Goal: Task Accomplishment & Management: Use online tool/utility

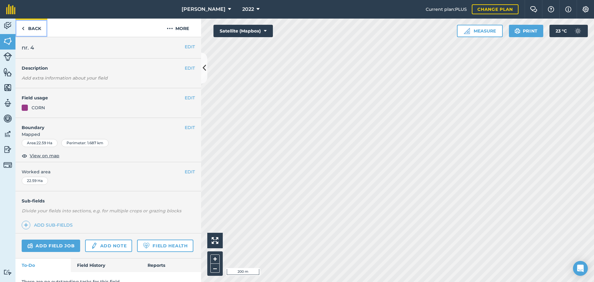
click at [28, 30] on link "Back" at bounding box center [31, 28] width 32 height 18
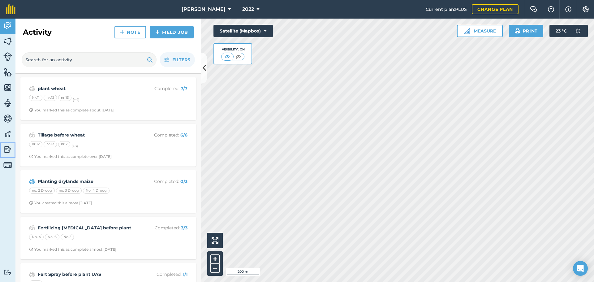
click at [9, 148] on img at bounding box center [7, 149] width 9 height 9
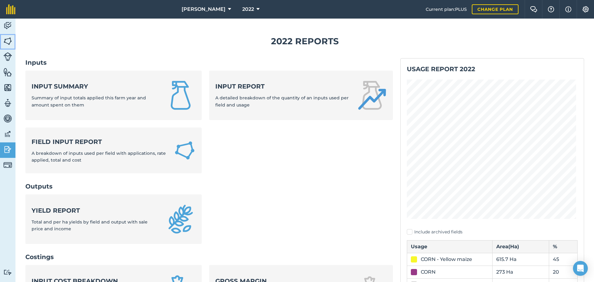
click at [8, 41] on img at bounding box center [7, 40] width 9 height 9
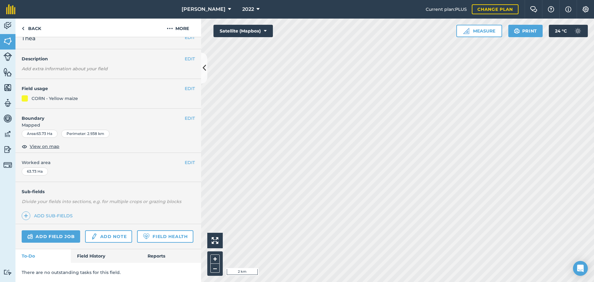
scroll to position [27, 0]
click at [100, 254] on link "Field History" at bounding box center [106, 256] width 70 height 14
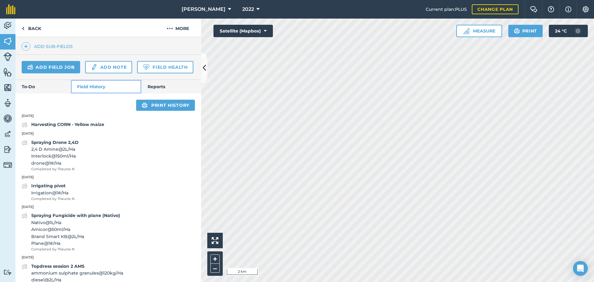
scroll to position [181, 0]
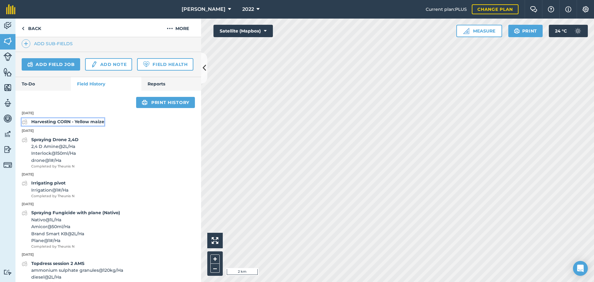
click at [84, 124] on strong "Harvesting CORN - Yellow maize" at bounding box center [67, 122] width 73 height 6
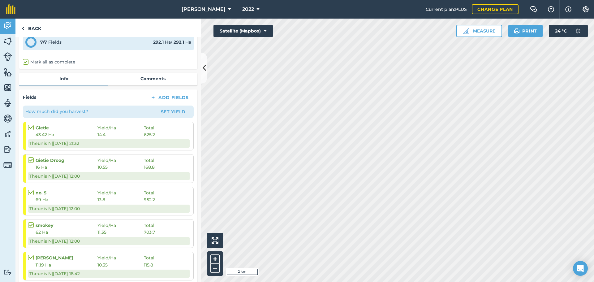
scroll to position [155, 0]
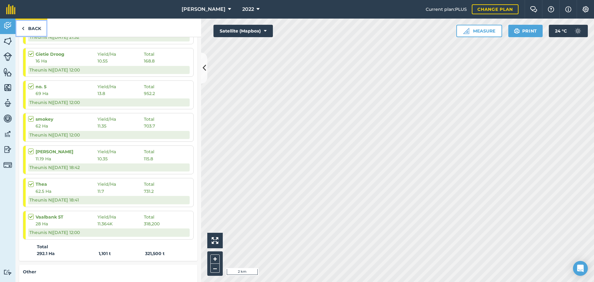
click at [26, 29] on link "Back" at bounding box center [31, 28] width 32 height 18
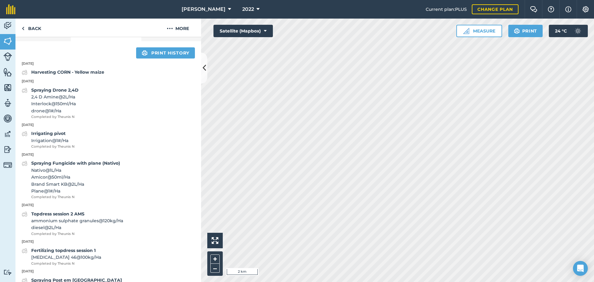
scroll to position [247, 0]
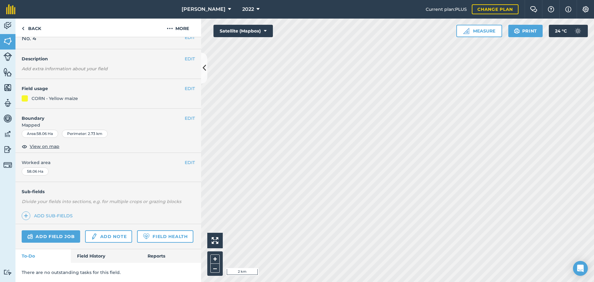
scroll to position [27, 0]
click at [98, 254] on link "Field History" at bounding box center [106, 256] width 70 height 14
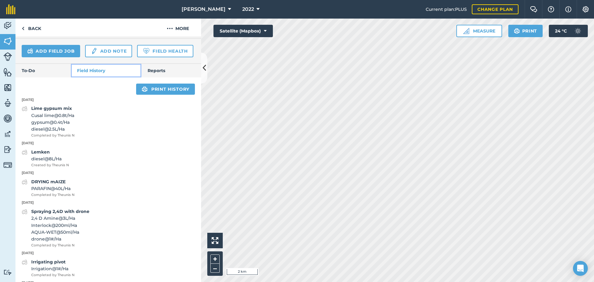
scroll to position [150, 0]
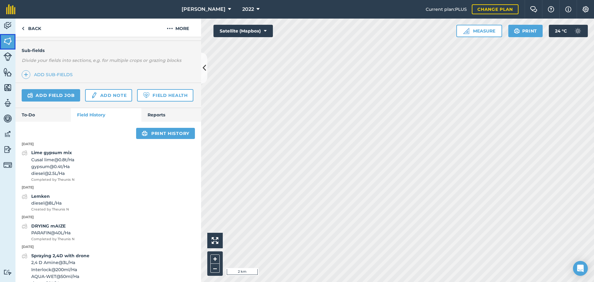
click at [9, 40] on img at bounding box center [7, 40] width 9 height 9
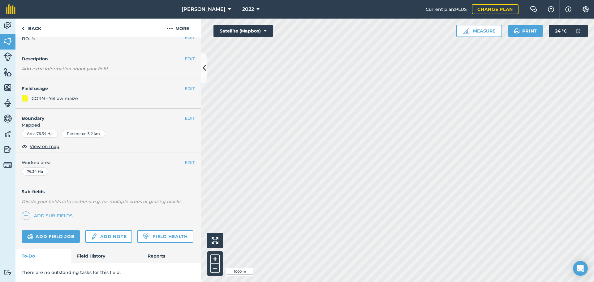
scroll to position [27, 0]
click at [94, 256] on link "Field History" at bounding box center [106, 256] width 70 height 14
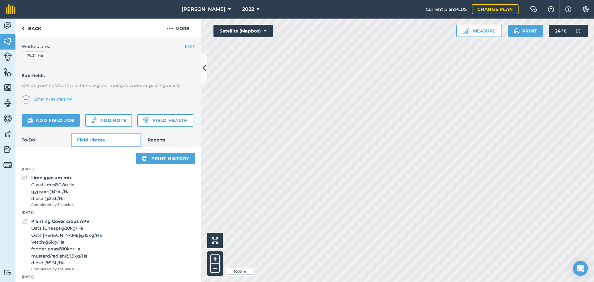
scroll to position [150, 0]
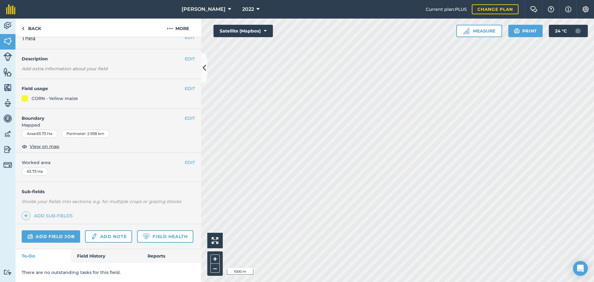
scroll to position [27, 0]
click at [92, 252] on link "Field History" at bounding box center [106, 256] width 70 height 14
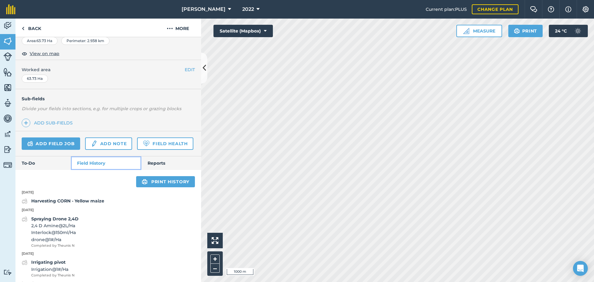
scroll to position [181, 0]
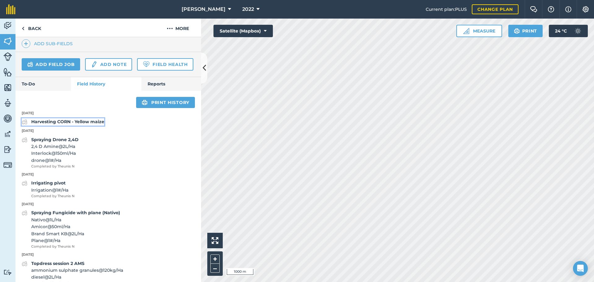
click at [75, 124] on strong "Harvesting CORN - Yellow maize" at bounding box center [67, 122] width 73 height 6
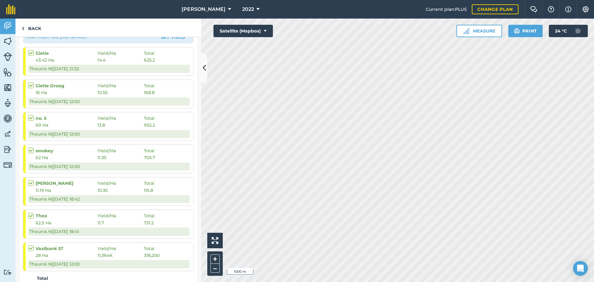
scroll to position [93, 0]
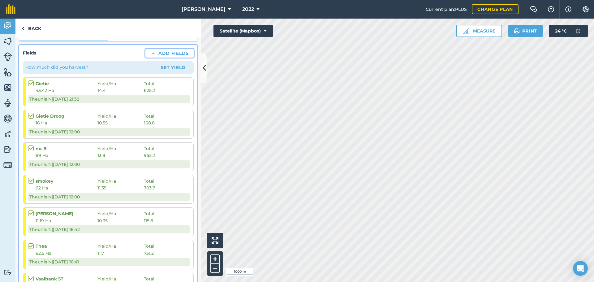
click at [167, 51] on button "Add Fields" at bounding box center [169, 53] width 48 height 9
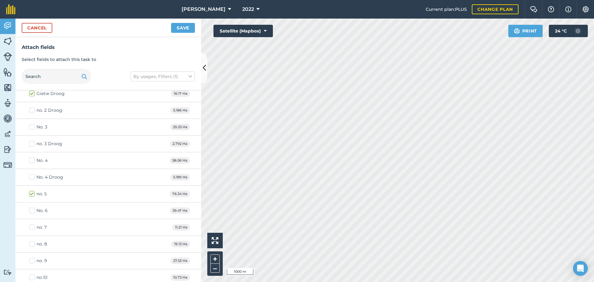
scroll to position [464, 0]
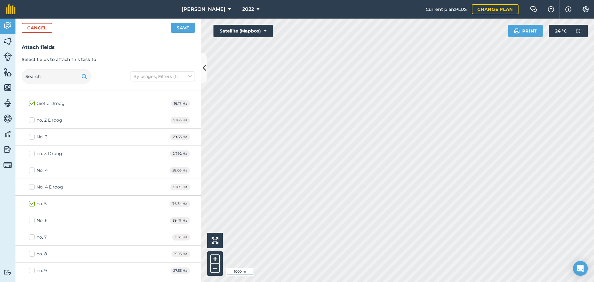
click at [33, 172] on label "No. 4" at bounding box center [38, 170] width 19 height 6
click at [33, 171] on input "No. 4" at bounding box center [31, 169] width 4 height 4
checkbox input "true"
click at [31, 138] on label "No. 3" at bounding box center [38, 137] width 18 height 6
click at [31, 138] on input "No. 3" at bounding box center [31, 136] width 4 height 4
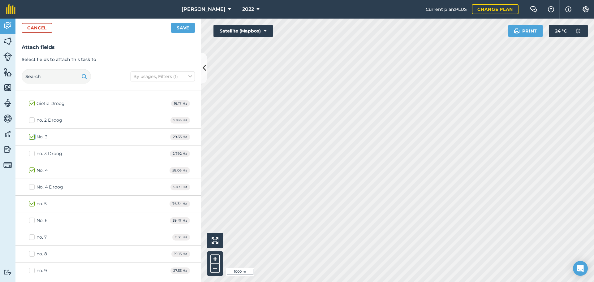
checkbox input "true"
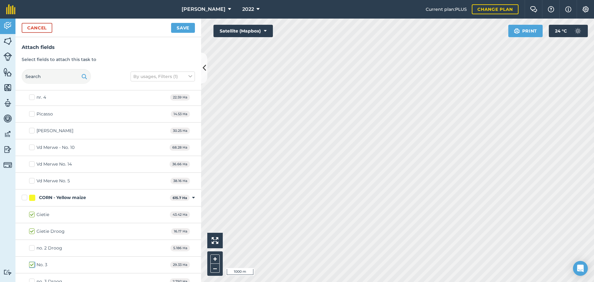
scroll to position [327, 0]
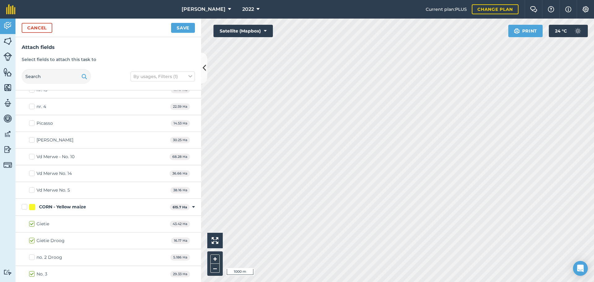
checkbox input "true"
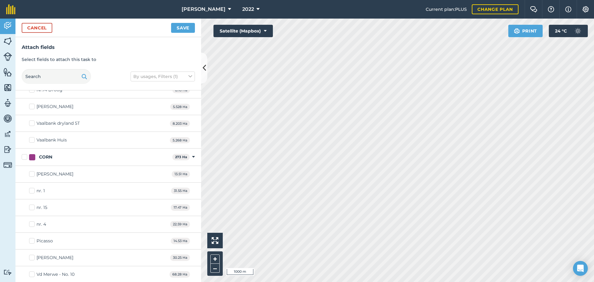
scroll to position [203, 0]
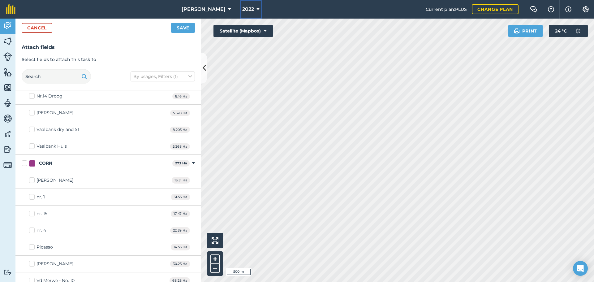
click at [254, 10] on button "2022" at bounding box center [251, 9] width 22 height 19
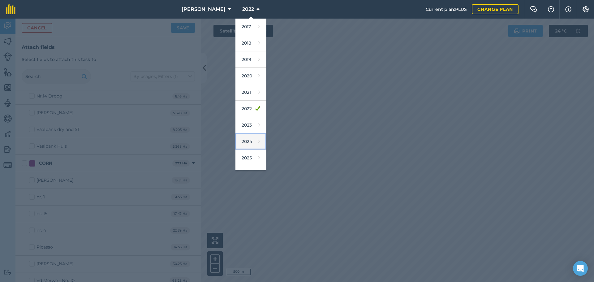
click at [250, 145] on link "2024" at bounding box center [250, 141] width 31 height 16
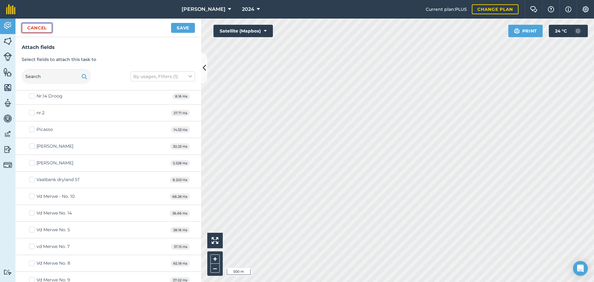
click at [45, 28] on button "Cancel" at bounding box center [37, 28] width 31 height 10
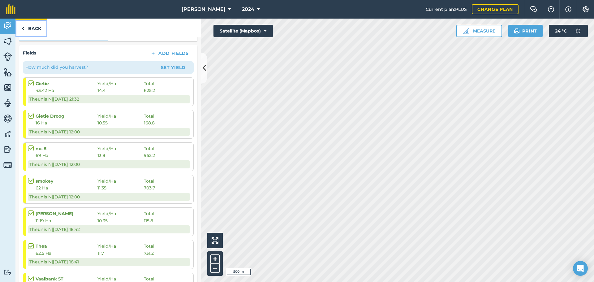
click at [28, 32] on link "Back" at bounding box center [31, 28] width 32 height 18
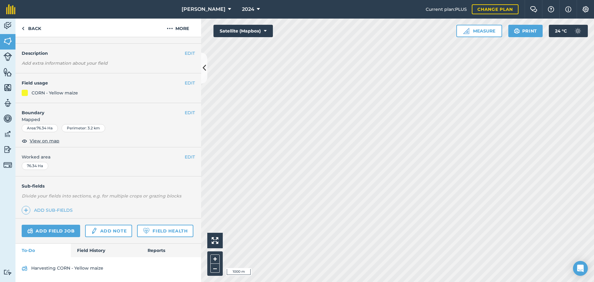
scroll to position [32, 0]
click at [99, 252] on link "Field History" at bounding box center [106, 250] width 70 height 14
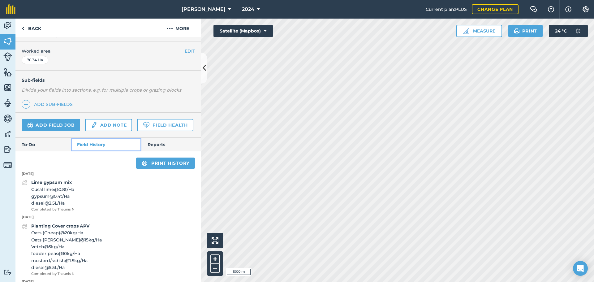
scroll to position [94, 0]
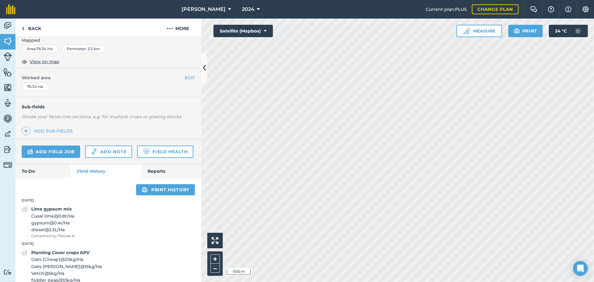
scroll to position [32, 0]
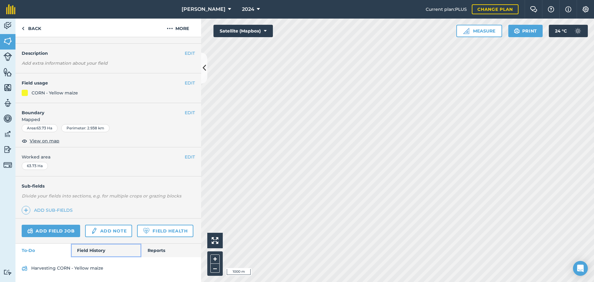
click at [88, 250] on link "Field History" at bounding box center [106, 250] width 70 height 14
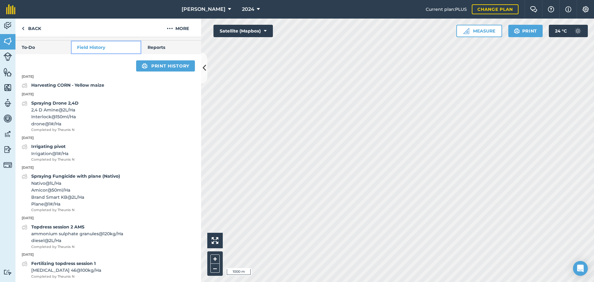
scroll to position [125, 0]
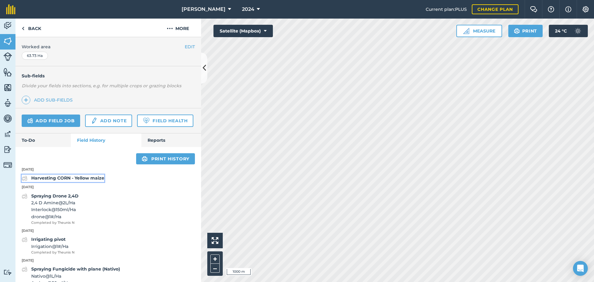
click at [94, 181] on strong "Harvesting CORN - Yellow maize" at bounding box center [67, 178] width 73 height 6
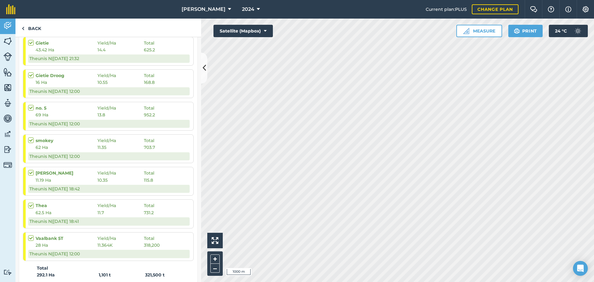
scroll to position [124, 0]
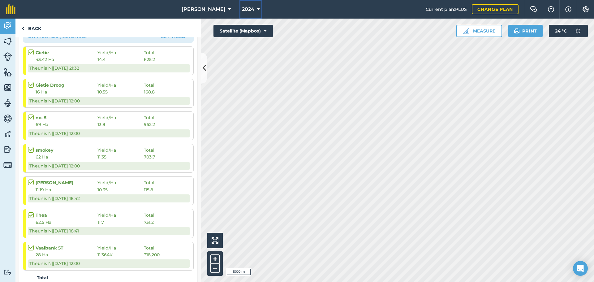
click at [257, 12] on icon at bounding box center [258, 9] width 3 height 7
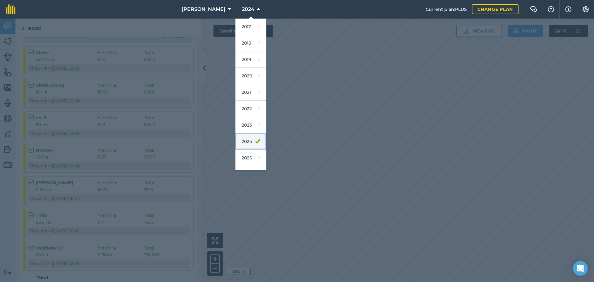
click at [249, 143] on link "2024" at bounding box center [250, 141] width 31 height 16
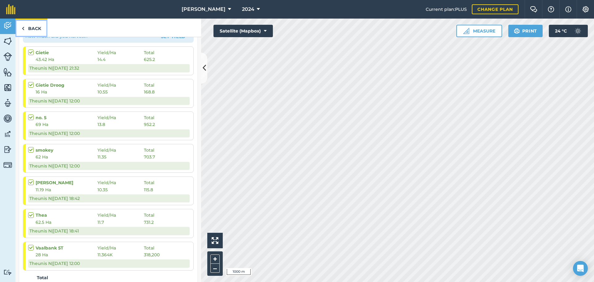
click at [25, 29] on link "Back" at bounding box center [31, 28] width 32 height 18
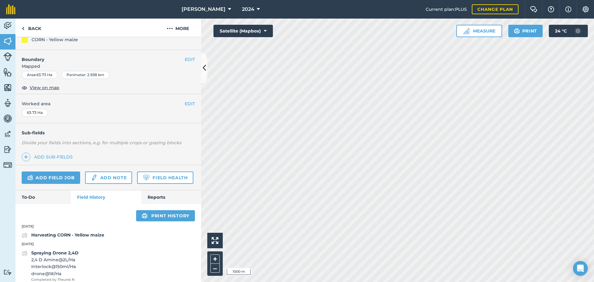
scroll to position [155, 0]
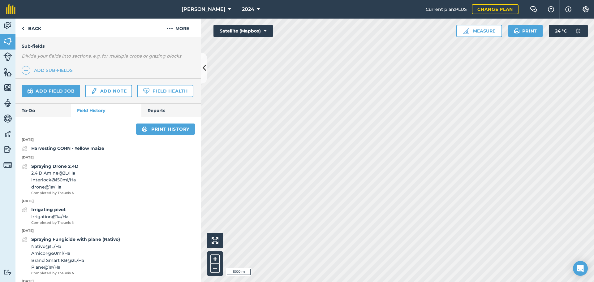
scroll to position [32, 0]
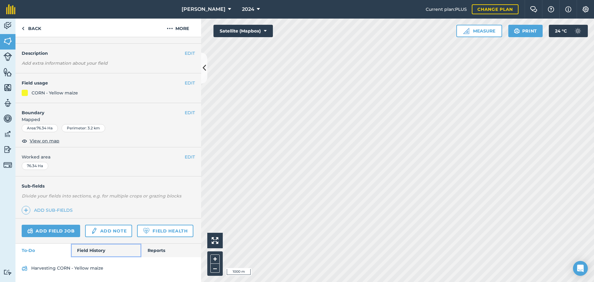
click at [80, 252] on link "Field History" at bounding box center [106, 250] width 70 height 14
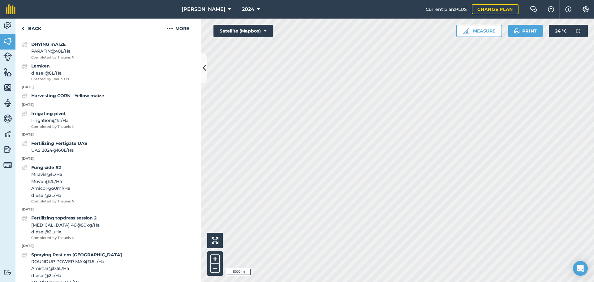
scroll to position [403, 0]
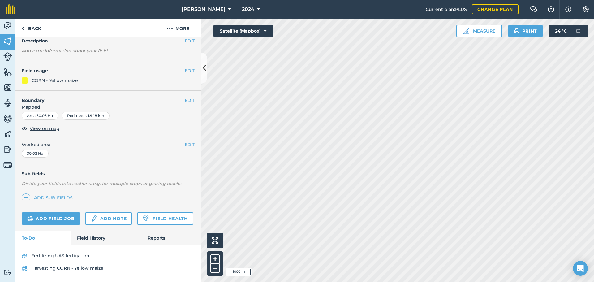
scroll to position [45, 0]
click at [97, 240] on link "Field History" at bounding box center [106, 238] width 70 height 14
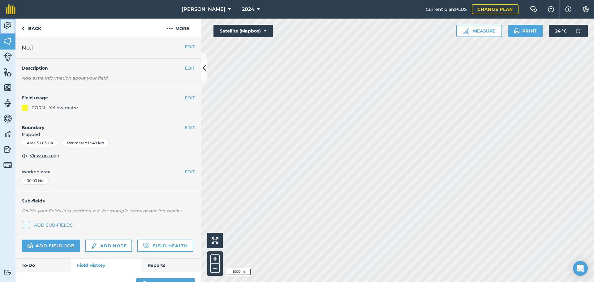
click at [9, 26] on img at bounding box center [7, 25] width 9 height 9
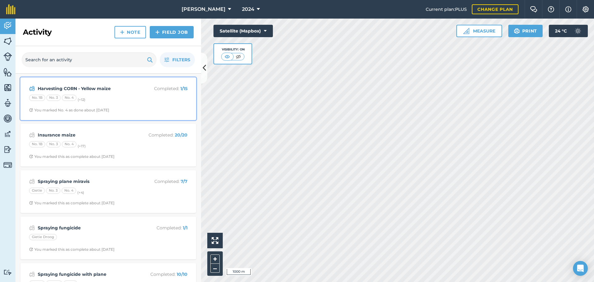
click at [117, 97] on div "No. 1B No. 3 No. 4 (+ 12 )" at bounding box center [108, 99] width 158 height 8
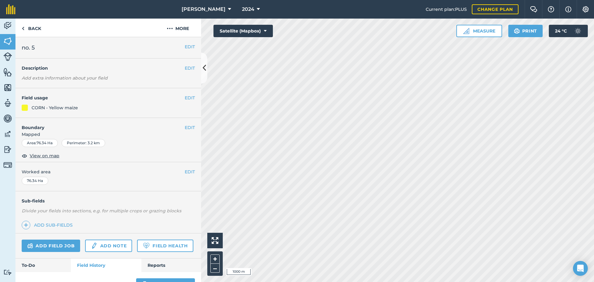
click at [23, 46] on span "no. 5" at bounding box center [28, 47] width 13 height 9
click at [27, 30] on link "Back" at bounding box center [31, 28] width 32 height 18
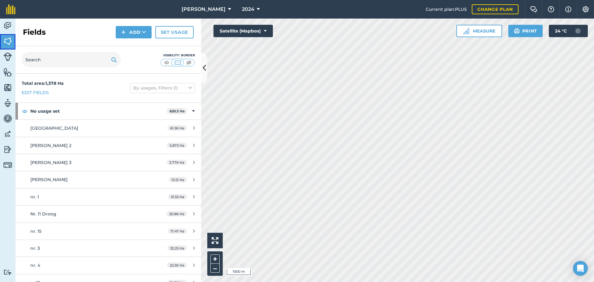
click at [11, 45] on img at bounding box center [7, 40] width 9 height 9
click at [9, 26] on img at bounding box center [7, 25] width 9 height 9
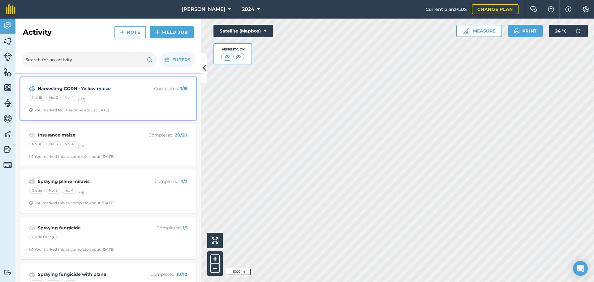
click at [119, 95] on div "No. 1B No. 3 No. 4 (+ 12 )" at bounding box center [108, 99] width 158 height 8
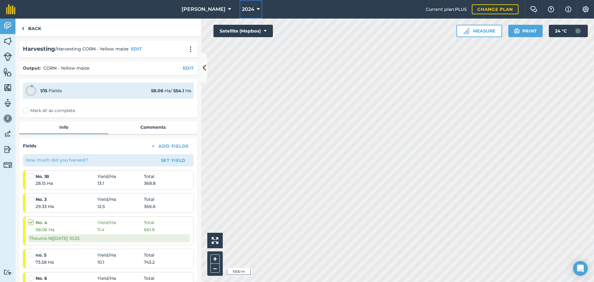
click at [257, 12] on icon at bounding box center [258, 9] width 3 height 7
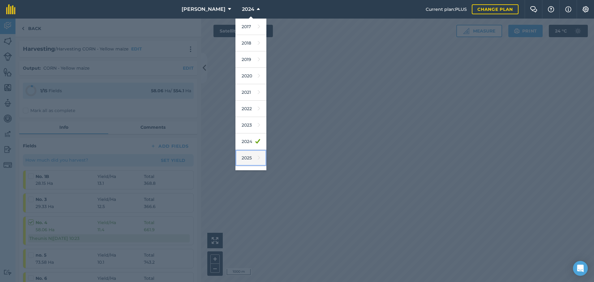
click at [250, 154] on link "2025" at bounding box center [250, 158] width 31 height 16
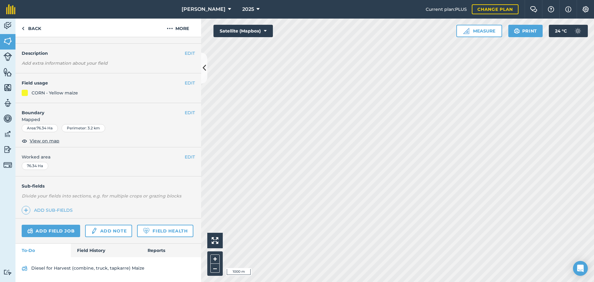
scroll to position [32, 0]
click at [91, 253] on link "Field History" at bounding box center [106, 250] width 70 height 14
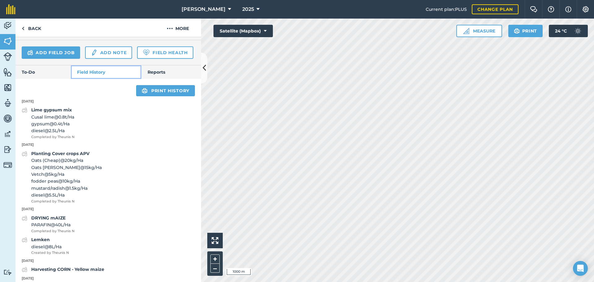
scroll to position [187, 0]
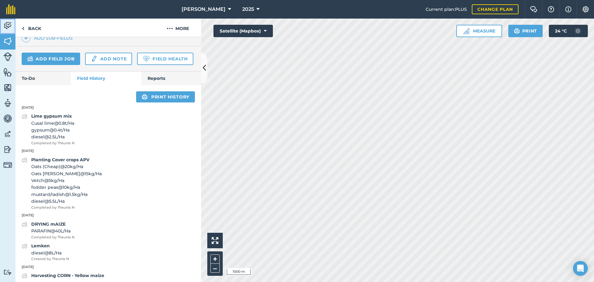
click at [6, 29] on img at bounding box center [7, 25] width 9 height 9
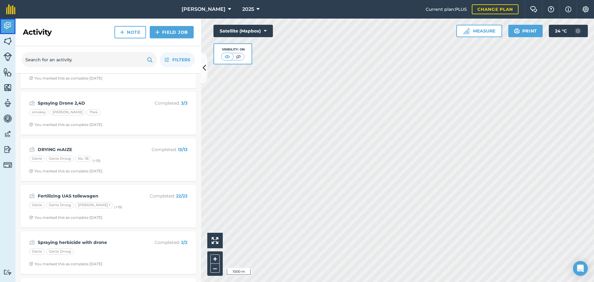
scroll to position [93, 0]
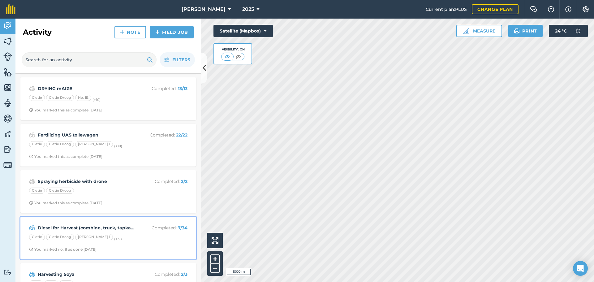
click at [125, 235] on div "[PERSON_NAME] Droog [PERSON_NAME] 1 (+ 31 )" at bounding box center [108, 238] width 158 height 8
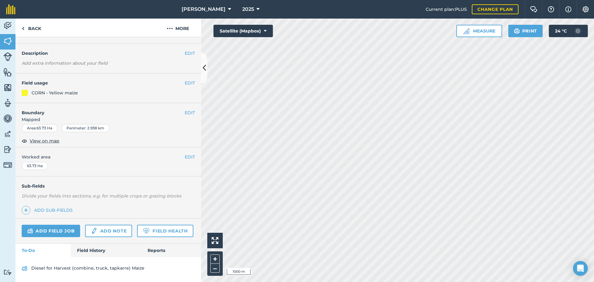
scroll to position [32, 0]
click at [86, 267] on link "Diesel for Harvest (combine, truck, tapkarre) Maize" at bounding box center [108, 268] width 173 height 10
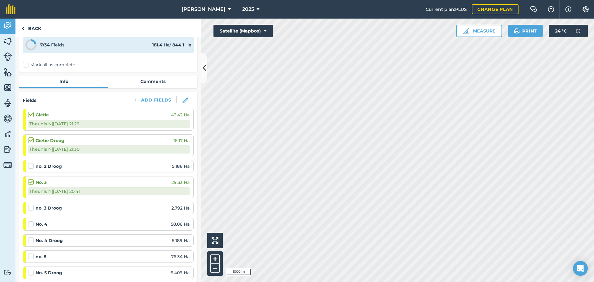
scroll to position [62, 0]
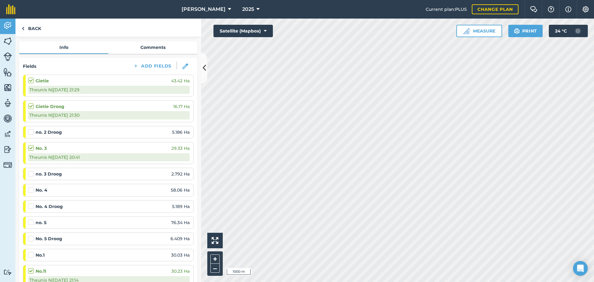
click at [31, 129] on label at bounding box center [31, 129] width 7 height 0
click at [31, 132] on input "checkbox" at bounding box center [30, 131] width 4 height 4
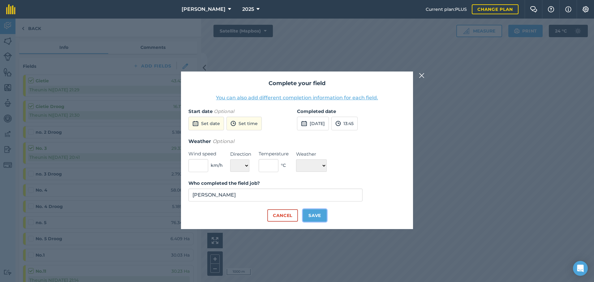
click at [309, 213] on button "Save" at bounding box center [315, 215] width 24 height 12
checkbox input "true"
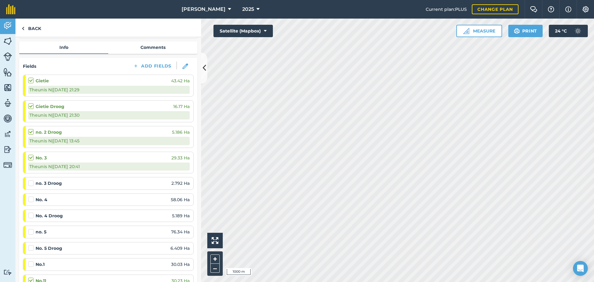
click at [31, 180] on label at bounding box center [31, 180] width 7 height 0
click at [31, 182] on input "checkbox" at bounding box center [30, 182] width 4 height 4
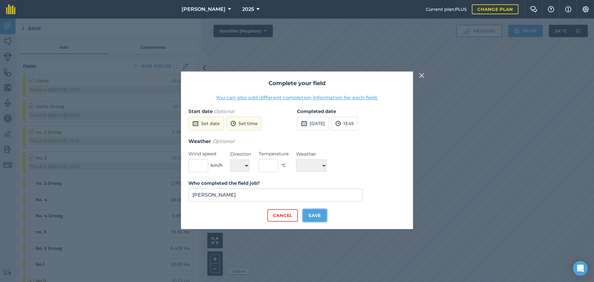
click at [315, 217] on button "Save" at bounding box center [315, 215] width 24 height 12
checkbox input "true"
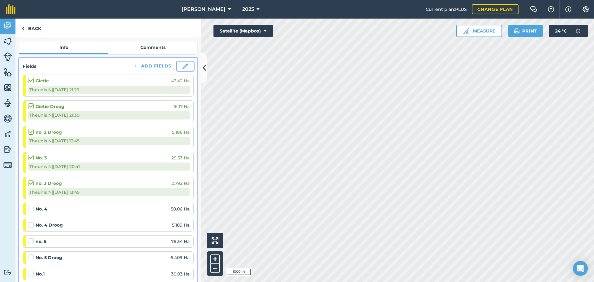
click at [182, 68] on img at bounding box center [185, 66] width 6 height 6
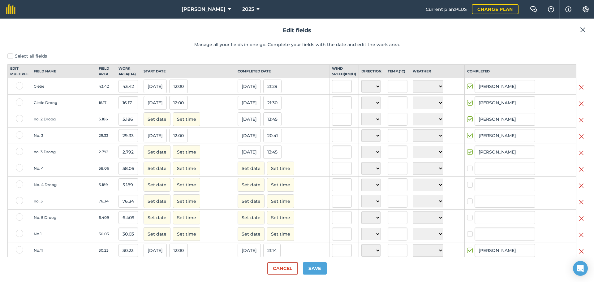
click at [20, 122] on label at bounding box center [19, 118] width 7 height 7
click at [20, 119] on input "checkbox" at bounding box center [18, 117] width 4 height 4
checkbox input "true"
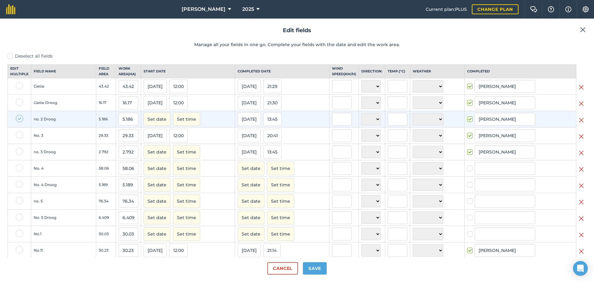
click at [19, 155] on label at bounding box center [19, 150] width 7 height 7
click at [19, 151] on input "checkbox" at bounding box center [18, 149] width 4 height 4
checkbox input "true"
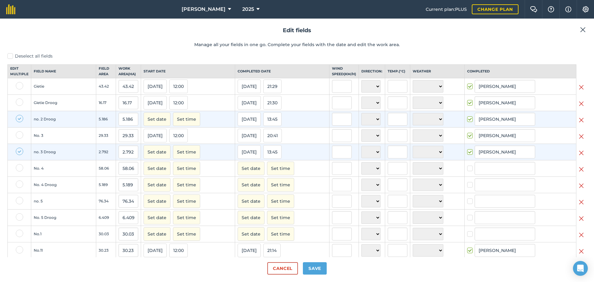
click at [19, 171] on label at bounding box center [19, 167] width 7 height 7
click at [19, 168] on input "checkbox" at bounding box center [18, 166] width 4 height 4
checkbox input "true"
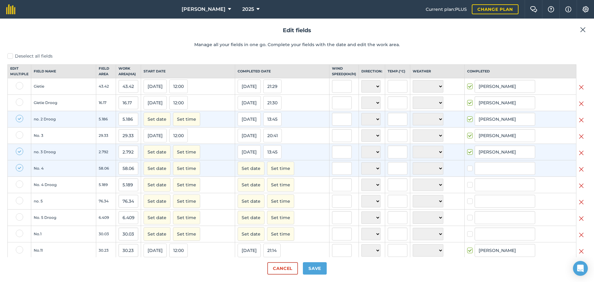
click at [19, 188] on label at bounding box center [19, 183] width 7 height 7
click at [19, 184] on input "checkbox" at bounding box center [18, 182] width 4 height 4
checkbox input "true"
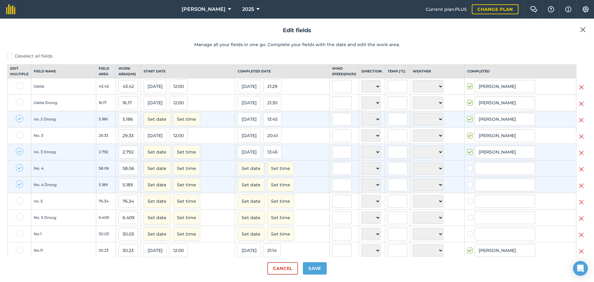
drag, startPoint x: 19, startPoint y: 206, endPoint x: 18, endPoint y: 209, distance: 3.5
click at [19, 204] on label at bounding box center [19, 200] width 7 height 7
click at [19, 201] on input "checkbox" at bounding box center [18, 199] width 4 height 4
checkbox input "true"
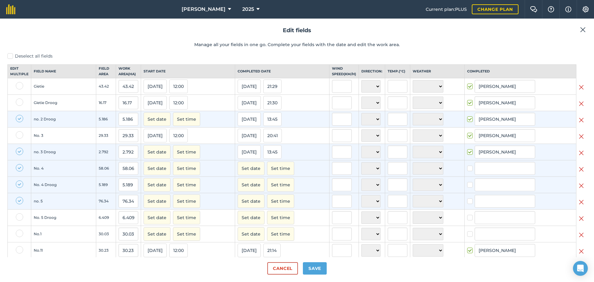
click at [19, 220] on label at bounding box center [19, 216] width 7 height 7
click at [19, 217] on input "checkbox" at bounding box center [18, 215] width 4 height 4
checkbox input "true"
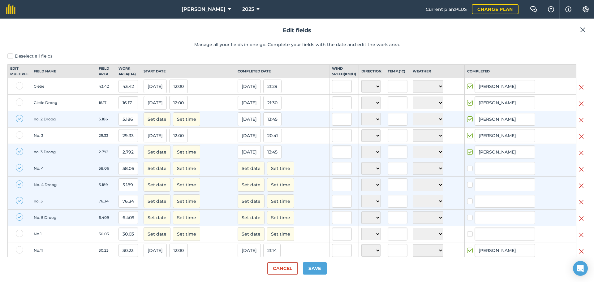
click at [21, 237] on label at bounding box center [19, 232] width 7 height 7
click at [20, 233] on input "checkbox" at bounding box center [18, 231] width 4 height 4
checkbox input "true"
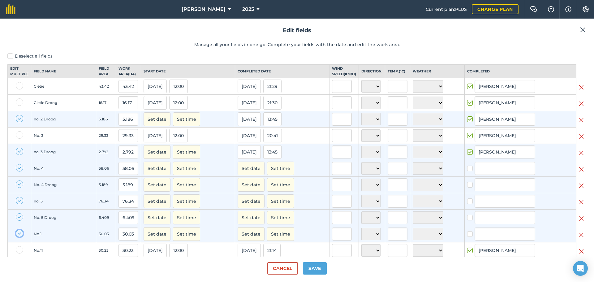
scroll to position [124, 0]
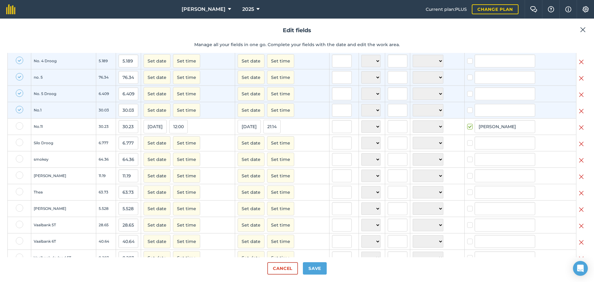
click at [19, 130] on label at bounding box center [19, 125] width 7 height 7
click at [19, 126] on input "checkbox" at bounding box center [18, 124] width 4 height 4
checkbox input "true"
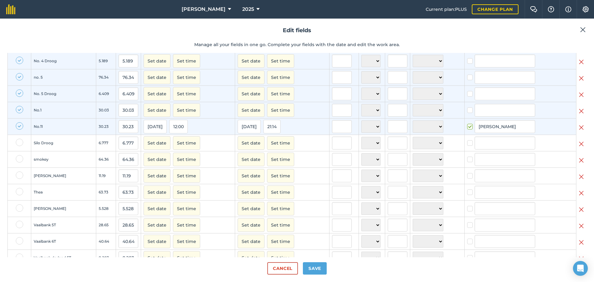
click at [21, 146] on label at bounding box center [19, 142] width 7 height 7
click at [20, 143] on input "checkbox" at bounding box center [18, 141] width 4 height 4
checkbox input "true"
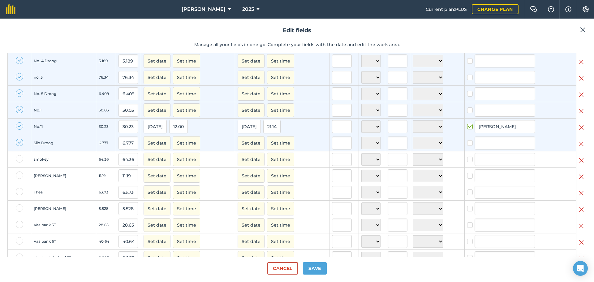
click at [21, 162] on label at bounding box center [19, 158] width 7 height 7
click at [20, 159] on input "checkbox" at bounding box center [18, 157] width 4 height 4
checkbox input "true"
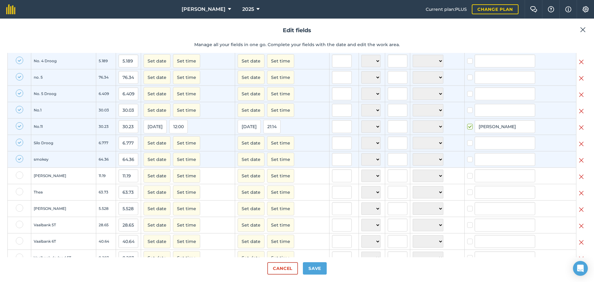
click at [21, 179] on label at bounding box center [19, 174] width 7 height 7
click at [20, 175] on input "checkbox" at bounding box center [18, 173] width 4 height 4
checkbox input "true"
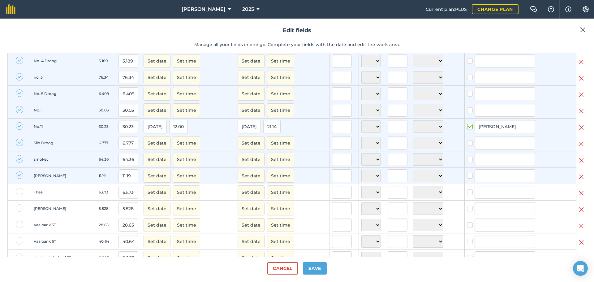
click at [18, 195] on label at bounding box center [19, 191] width 7 height 7
click at [18, 192] on input "checkbox" at bounding box center [18, 190] width 4 height 4
checkbox input "true"
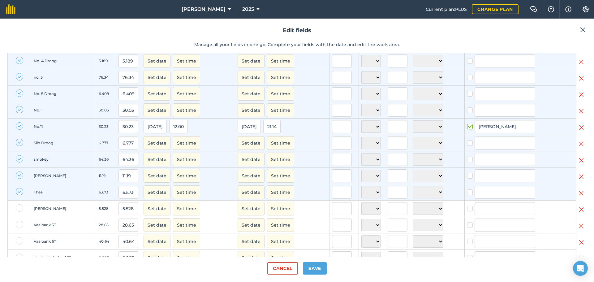
click at [20, 211] on label at bounding box center [19, 207] width 7 height 7
click at [20, 208] on input "checkbox" at bounding box center [18, 206] width 4 height 4
checkbox input "true"
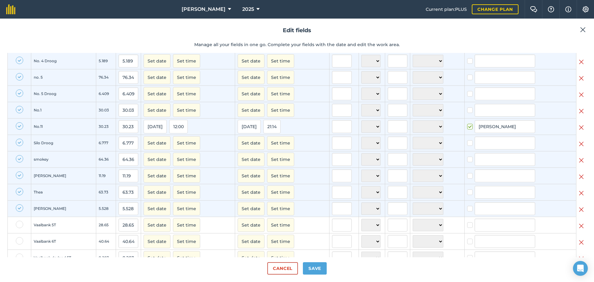
click at [19, 228] on label at bounding box center [19, 223] width 7 height 7
click at [19, 224] on input "checkbox" at bounding box center [18, 222] width 4 height 4
checkbox input "true"
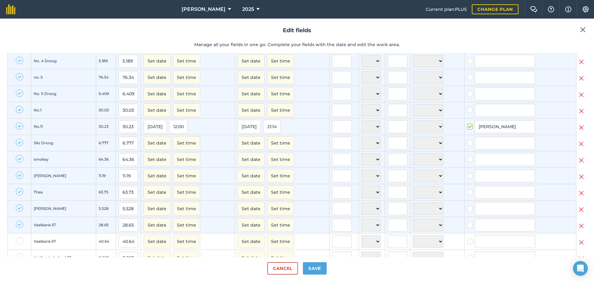
click at [18, 244] on label at bounding box center [19, 240] width 7 height 7
click at [18, 241] on input "checkbox" at bounding box center [18, 239] width 4 height 4
checkbox input "true"
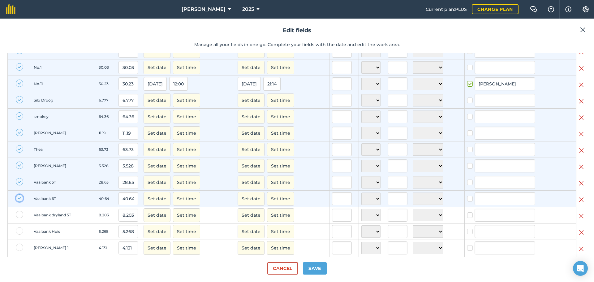
scroll to position [216, 0]
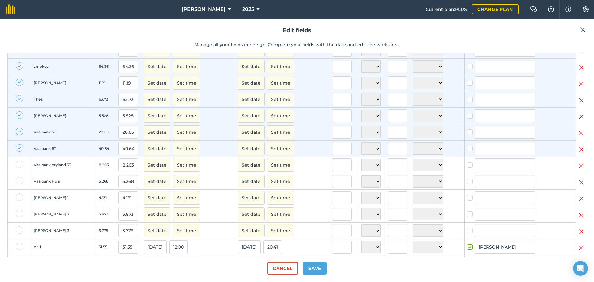
click at [17, 168] on label at bounding box center [19, 163] width 7 height 7
click at [17, 164] on input "checkbox" at bounding box center [18, 162] width 4 height 4
checkbox input "true"
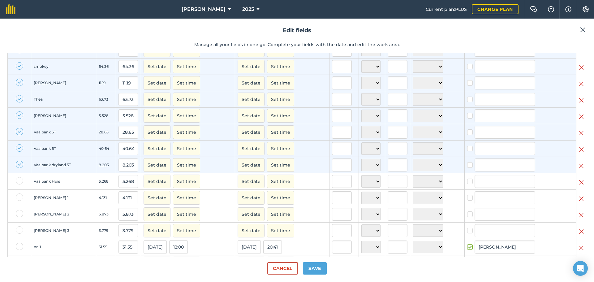
click at [19, 184] on label at bounding box center [19, 180] width 7 height 7
click at [19, 181] on input "checkbox" at bounding box center [18, 179] width 4 height 4
checkbox input "true"
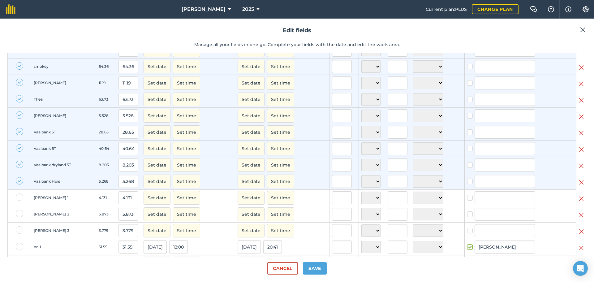
click at [19, 201] on label at bounding box center [19, 196] width 7 height 7
click at [19, 197] on input "checkbox" at bounding box center [18, 195] width 4 height 4
checkbox input "true"
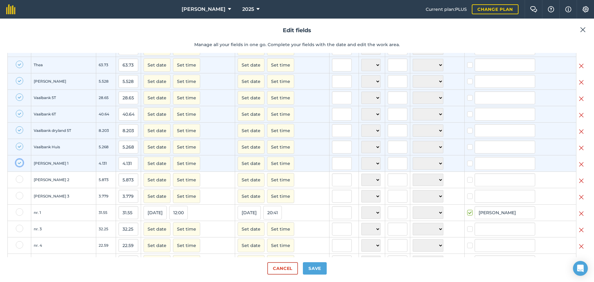
scroll to position [340, 0]
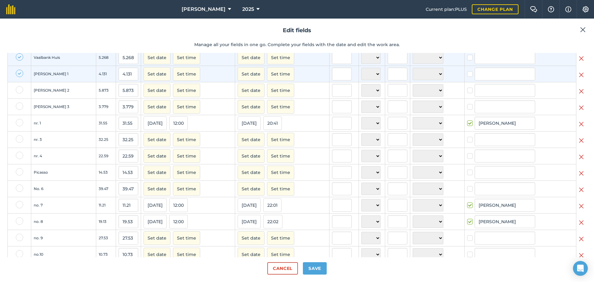
click at [19, 93] on label at bounding box center [19, 89] width 7 height 7
click at [19, 90] on input "checkbox" at bounding box center [18, 88] width 4 height 4
checkbox input "true"
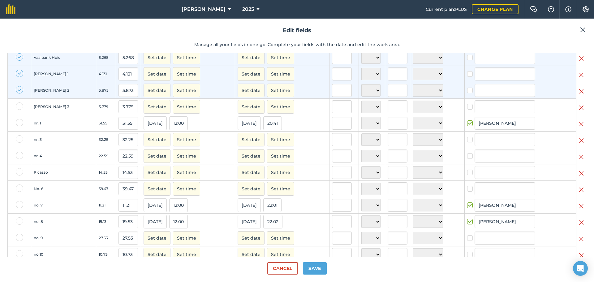
click at [17, 110] on label at bounding box center [19, 105] width 7 height 7
click at [17, 106] on input "checkbox" at bounding box center [18, 104] width 4 height 4
checkbox input "true"
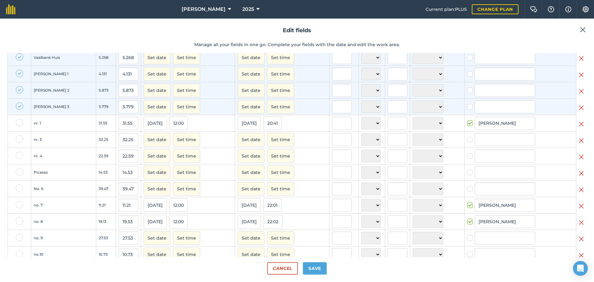
click at [20, 126] on label at bounding box center [19, 122] width 7 height 7
click at [20, 123] on input "checkbox" at bounding box center [18, 121] width 4 height 4
checkbox input "true"
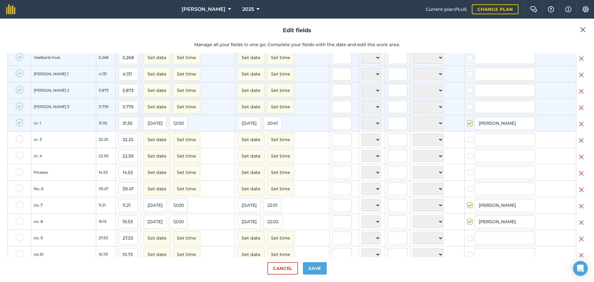
click at [19, 143] on label at bounding box center [19, 138] width 7 height 7
click at [19, 139] on input "checkbox" at bounding box center [18, 137] width 4 height 4
checkbox input "true"
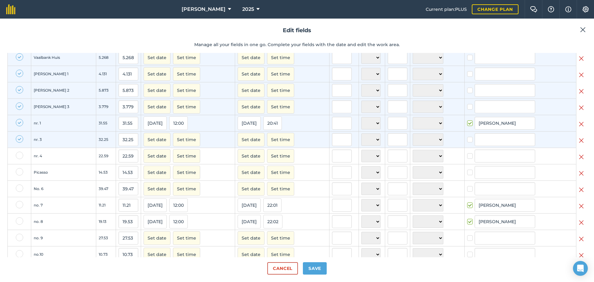
click at [19, 159] on label at bounding box center [19, 154] width 7 height 7
click at [19, 156] on input "checkbox" at bounding box center [18, 153] width 4 height 4
checkbox input "true"
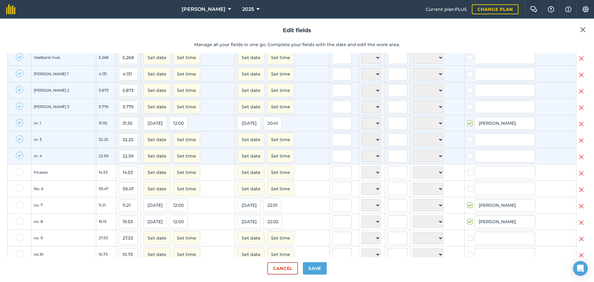
click at [21, 175] on label at bounding box center [19, 171] width 7 height 7
click at [20, 172] on input "checkbox" at bounding box center [18, 170] width 4 height 4
checkbox input "true"
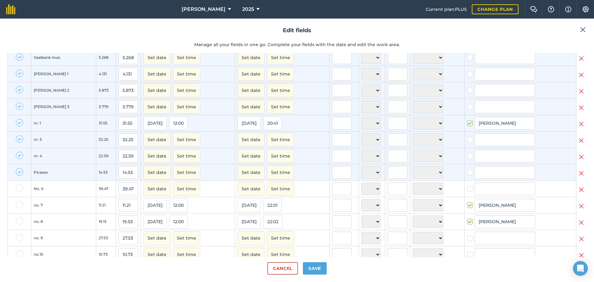
click at [21, 192] on label at bounding box center [19, 187] width 7 height 7
click at [20, 188] on input "checkbox" at bounding box center [18, 186] width 4 height 4
checkbox input "true"
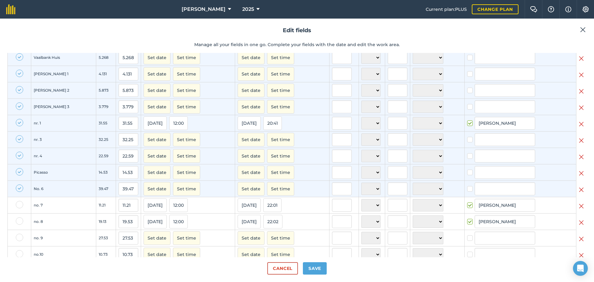
click at [21, 208] on label at bounding box center [19, 204] width 7 height 7
click at [20, 205] on input "checkbox" at bounding box center [18, 203] width 4 height 4
checkbox input "true"
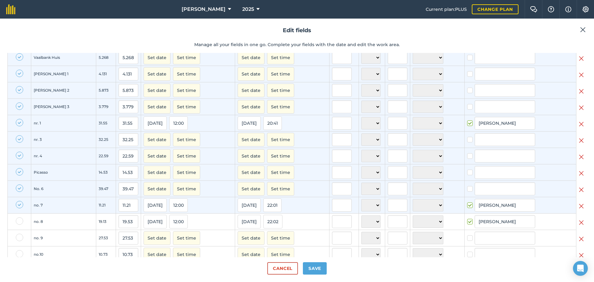
click at [20, 230] on td at bounding box center [19, 221] width 23 height 16
click at [22, 224] on label at bounding box center [19, 220] width 7 height 7
click at [20, 221] on input "checkbox" at bounding box center [18, 219] width 4 height 4
checkbox input "true"
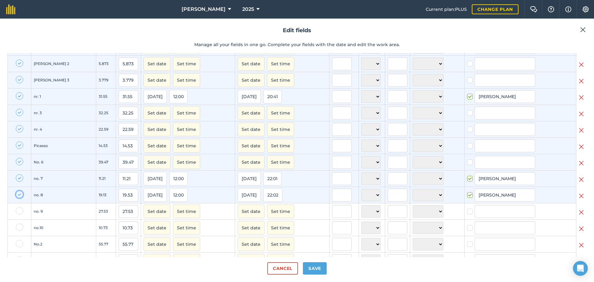
scroll to position [391, 0]
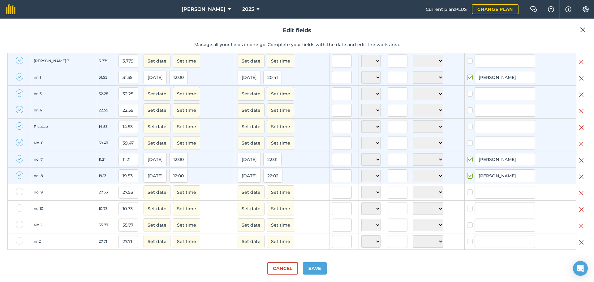
click at [17, 190] on label at bounding box center [19, 191] width 7 height 7
click at [17, 190] on input "checkbox" at bounding box center [18, 190] width 4 height 4
checkbox input "true"
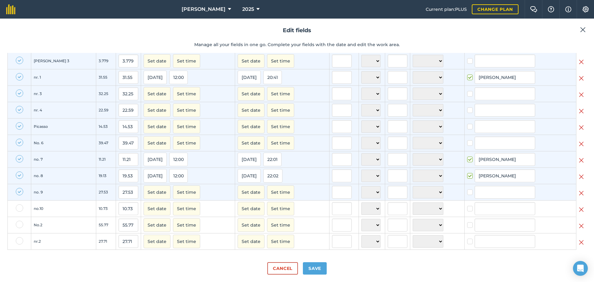
click at [18, 206] on label at bounding box center [19, 207] width 7 height 7
click at [18, 206] on input "checkbox" at bounding box center [18, 206] width 4 height 4
checkbox input "true"
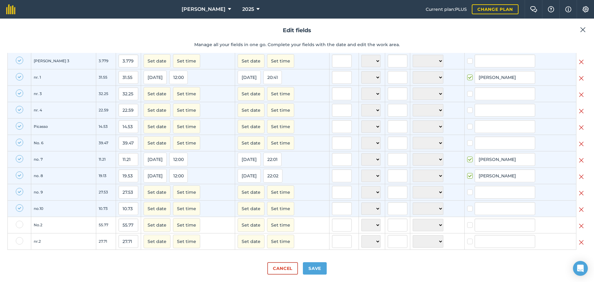
click at [22, 225] on label at bounding box center [19, 223] width 7 height 7
click at [20, 224] on input "checkbox" at bounding box center [18, 222] width 4 height 4
checkbox input "true"
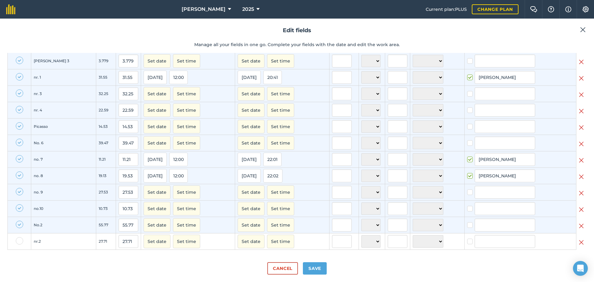
click at [19, 240] on label at bounding box center [19, 240] width 7 height 7
click at [19, 240] on input "checkbox" at bounding box center [18, 239] width 4 height 4
checkbox input "true"
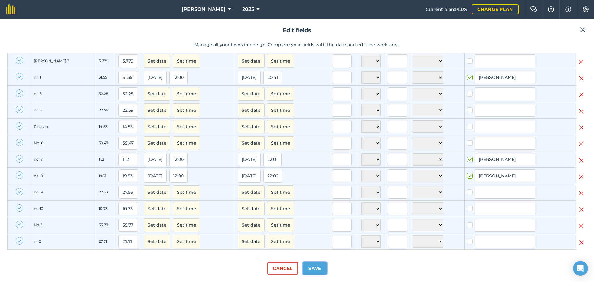
click at [311, 274] on button "Save" at bounding box center [315, 268] width 24 height 12
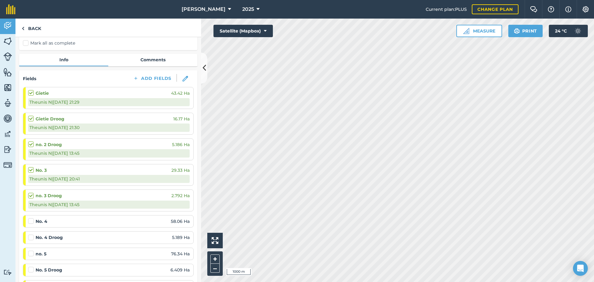
scroll to position [124, 0]
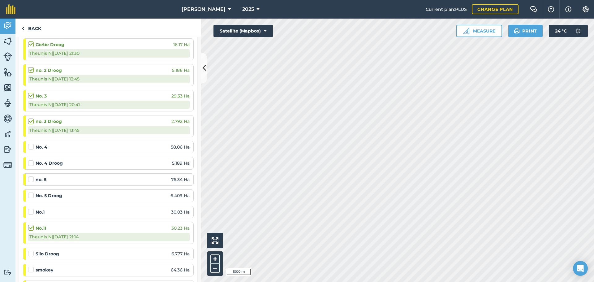
click at [31, 143] on label at bounding box center [31, 143] width 7 height 0
click at [31, 147] on input "checkbox" at bounding box center [30, 145] width 4 height 4
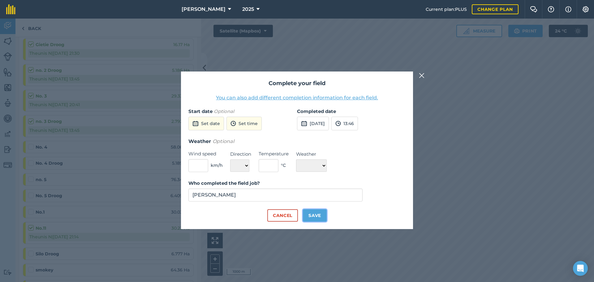
click at [318, 218] on button "Save" at bounding box center [315, 215] width 24 height 12
checkbox input "true"
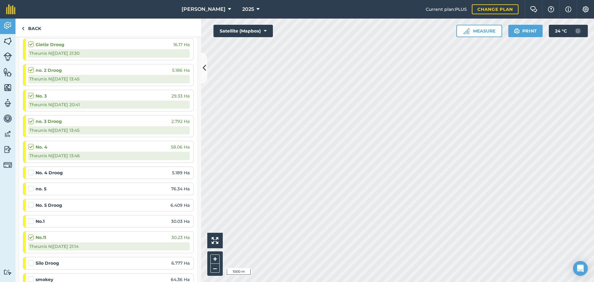
click at [32, 169] on label at bounding box center [31, 169] width 7 height 0
click at [32, 171] on input "checkbox" at bounding box center [30, 171] width 4 height 4
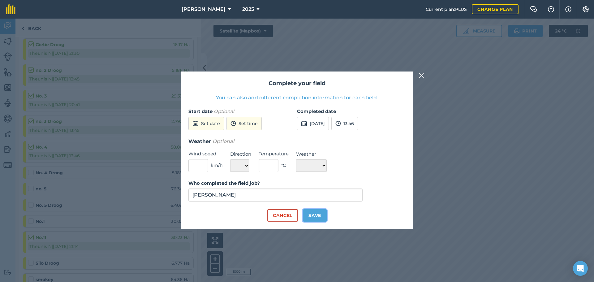
click at [311, 217] on button "Save" at bounding box center [315, 215] width 24 height 12
checkbox input "true"
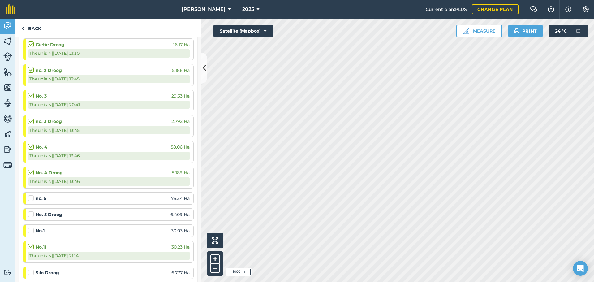
click at [31, 195] on label at bounding box center [31, 195] width 7 height 0
click at [31, 198] on input "checkbox" at bounding box center [30, 197] width 4 height 4
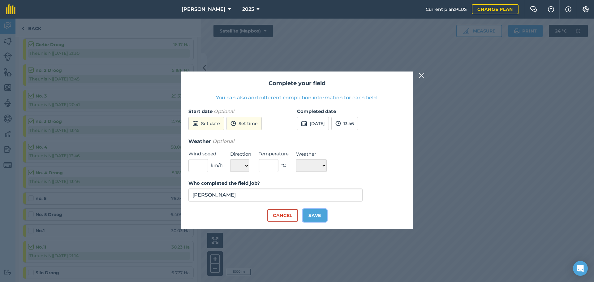
click at [309, 215] on button "Save" at bounding box center [315, 215] width 24 height 12
checkbox input "true"
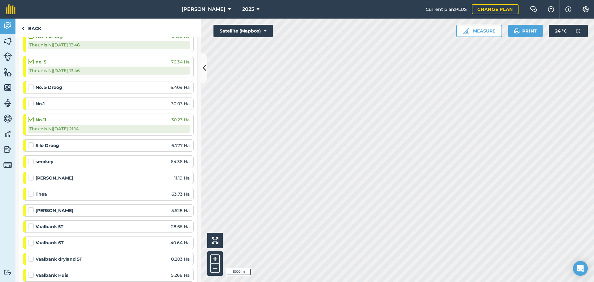
scroll to position [247, 0]
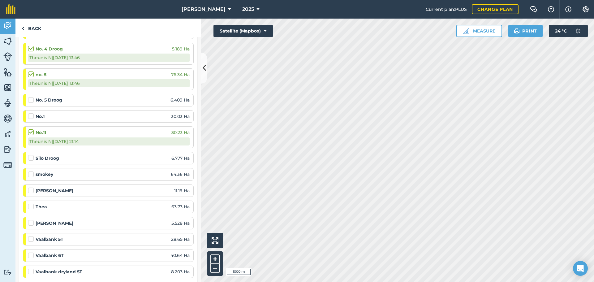
click at [32, 203] on label at bounding box center [31, 203] width 7 height 0
click at [32, 207] on input "checkbox" at bounding box center [30, 205] width 4 height 4
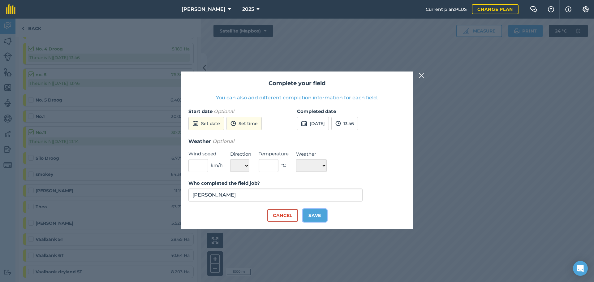
click at [309, 217] on button "Save" at bounding box center [315, 215] width 24 height 12
checkbox input "true"
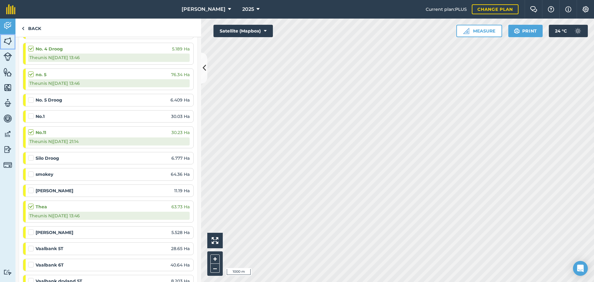
click at [9, 38] on img at bounding box center [7, 40] width 9 height 9
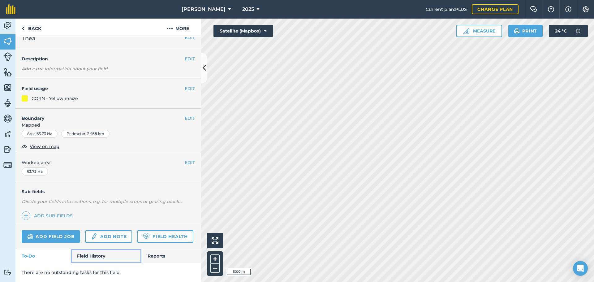
click at [93, 259] on link "Field History" at bounding box center [106, 256] width 70 height 14
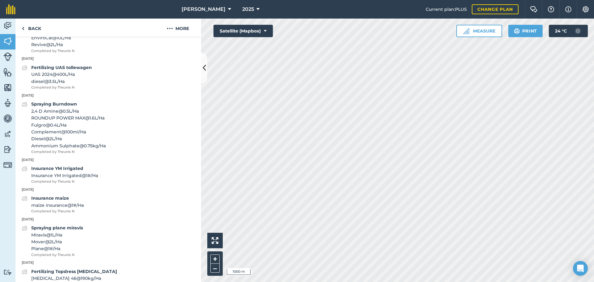
scroll to position [645, 0]
click at [7, 146] on img at bounding box center [7, 149] width 9 height 9
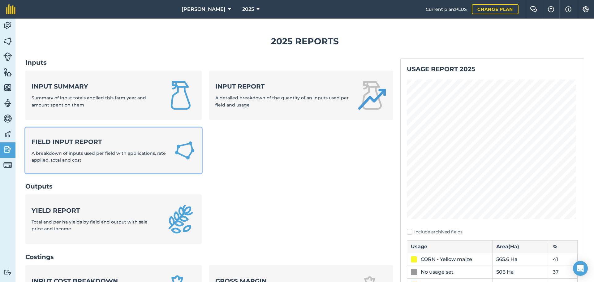
click at [105, 144] on strong "Field Input Report" at bounding box center [99, 141] width 135 height 9
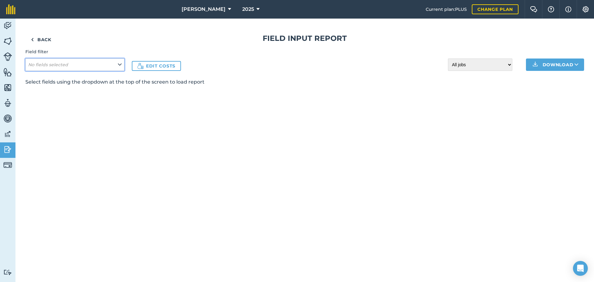
click at [121, 67] on button "No fields selected" at bounding box center [74, 64] width 99 height 12
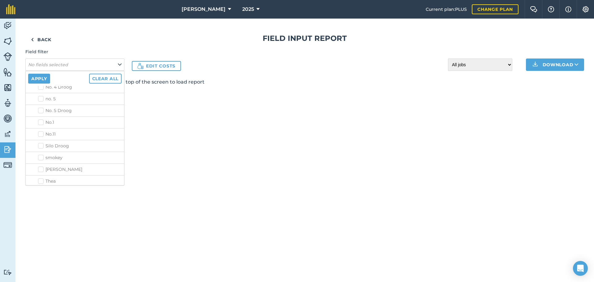
click at [41, 180] on label "Thea" at bounding box center [79, 181] width 83 height 6
click at [41, 180] on input "Thea" at bounding box center [40, 180] width 4 height 4
checkbox input "true"
click at [43, 79] on button "Apply" at bounding box center [39, 79] width 22 height 10
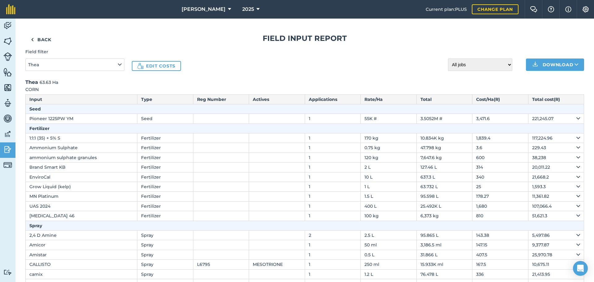
click at [86, 132] on th "Fertilizer" at bounding box center [305, 128] width 558 height 10
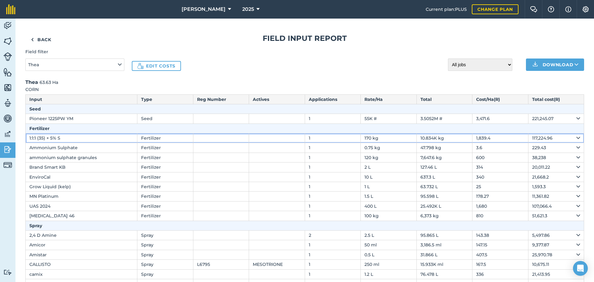
click at [94, 141] on td "1:1:1 (35) + 5% S" at bounding box center [82, 138] width 112 height 10
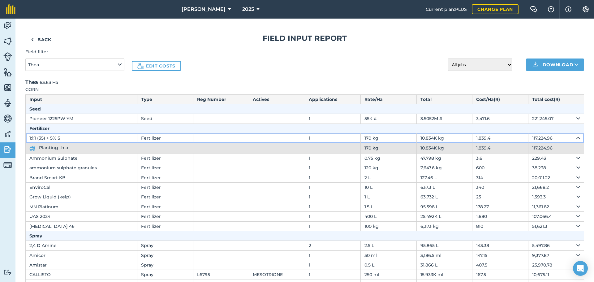
click at [94, 141] on td "1:1:1 (35) + 5% S" at bounding box center [82, 138] width 112 height 10
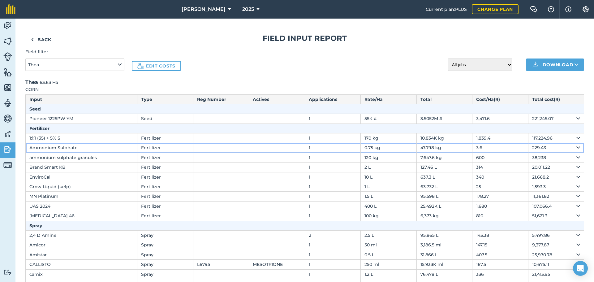
click at [92, 148] on td "Ammonium Sulphate" at bounding box center [82, 148] width 112 height 10
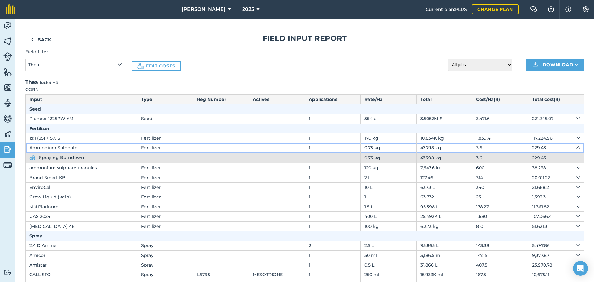
click at [92, 148] on td "Ammonium Sulphate" at bounding box center [82, 148] width 112 height 10
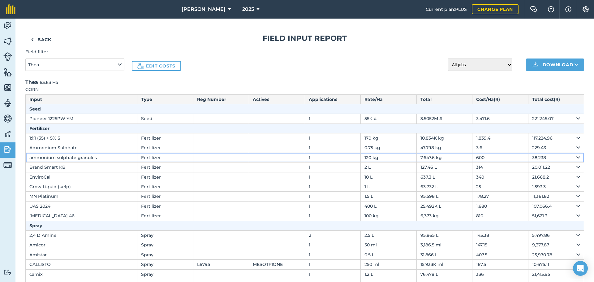
click at [104, 158] on td "ammonium sulphate granules" at bounding box center [82, 157] width 112 height 10
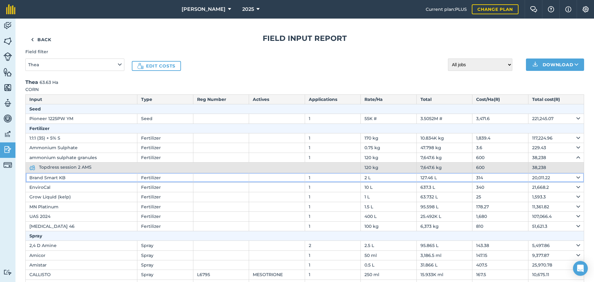
click at [102, 177] on td "Brand Smart KB" at bounding box center [82, 178] width 112 height 10
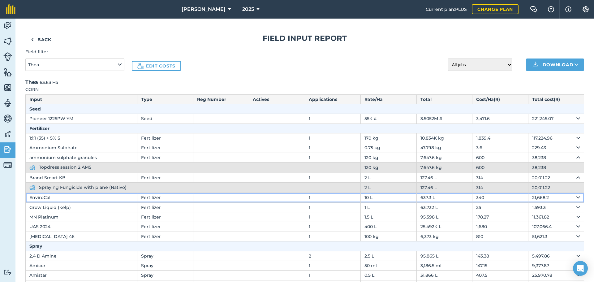
click at [102, 197] on td "EnviroCal" at bounding box center [82, 198] width 112 height 10
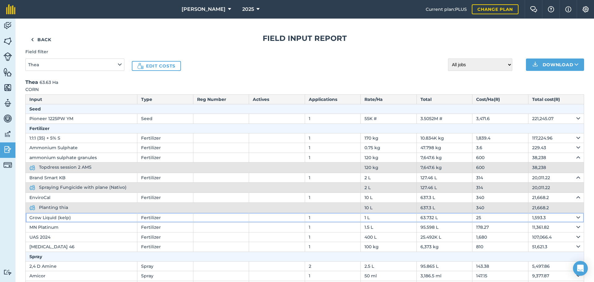
click at [103, 218] on td "Grow Liquid (kelp)" at bounding box center [82, 217] width 112 height 10
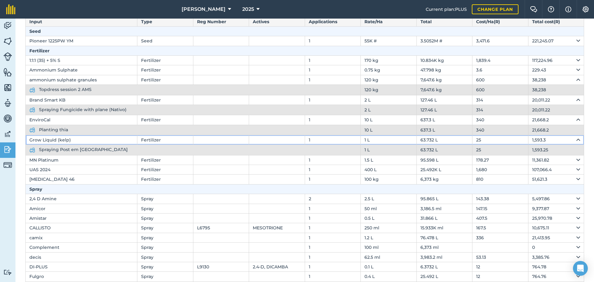
scroll to position [93, 0]
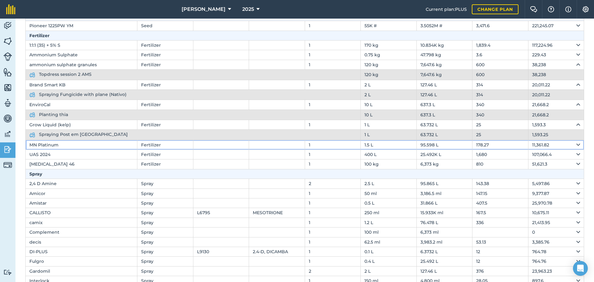
click at [94, 146] on td "MN Platinum" at bounding box center [82, 145] width 112 height 10
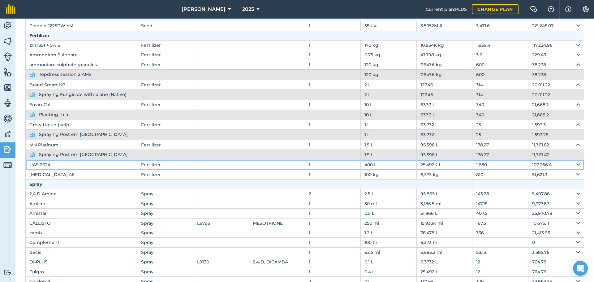
click at [91, 166] on td "UAS 2024" at bounding box center [82, 165] width 112 height 10
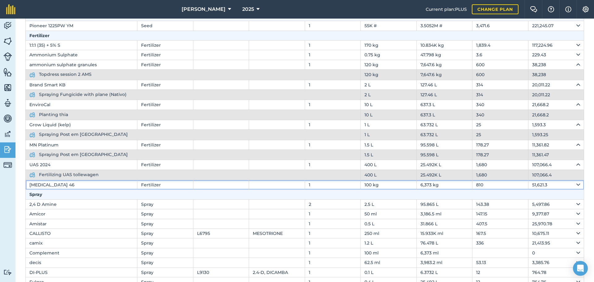
click at [94, 185] on td "[MEDICAL_DATA] 46" at bounding box center [82, 185] width 112 height 10
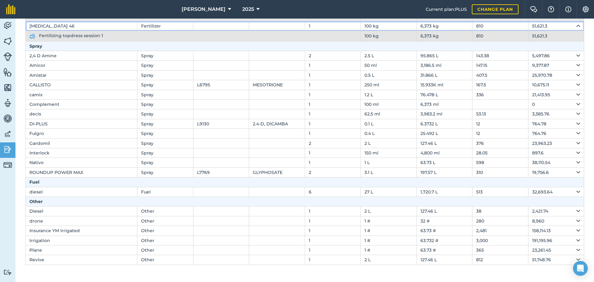
scroll to position [252, 0]
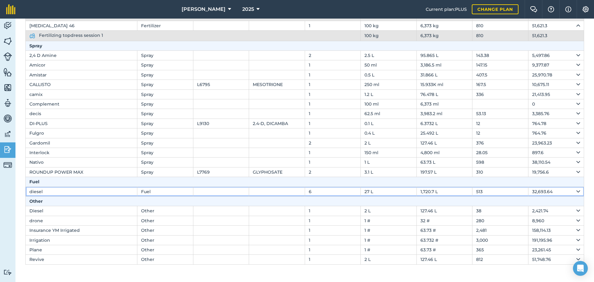
click at [85, 191] on td "diesel" at bounding box center [82, 191] width 112 height 10
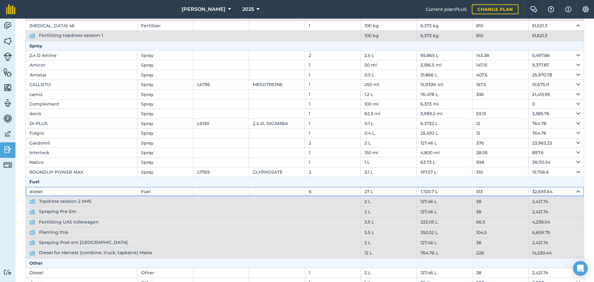
click at [85, 191] on td "diesel" at bounding box center [82, 191] width 112 height 10
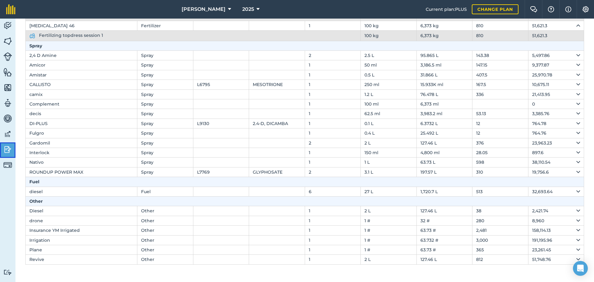
click at [6, 155] on link "Reporting" at bounding box center [7, 149] width 15 height 15
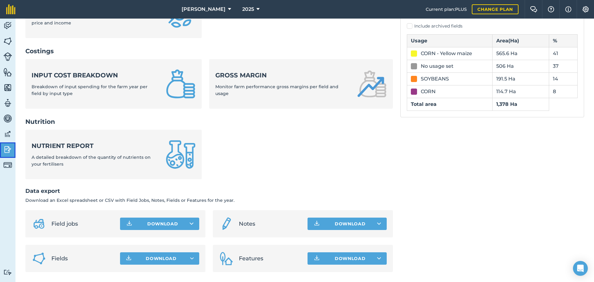
scroll to position [206, 0]
click at [9, 150] on img at bounding box center [7, 149] width 9 height 9
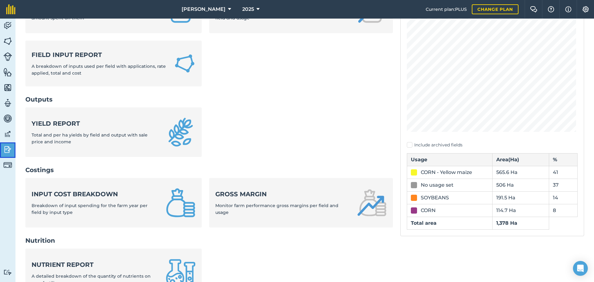
scroll to position [82, 0]
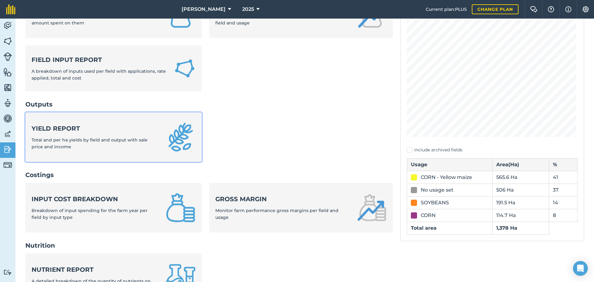
click at [103, 135] on div "Yield report Total and per ha yields by field and output with sale price and in…" at bounding box center [95, 137] width 127 height 26
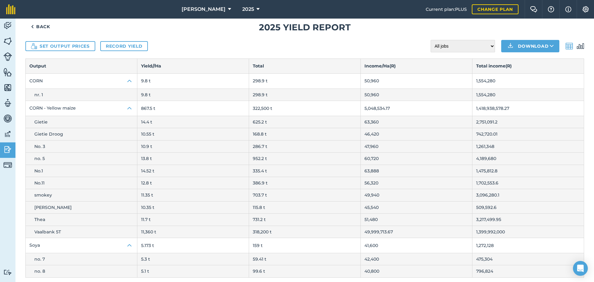
scroll to position [19, 0]
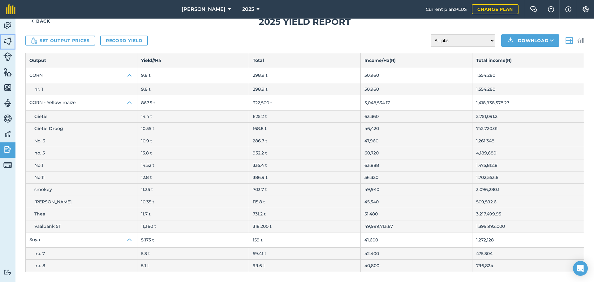
click at [8, 45] on img at bounding box center [7, 40] width 9 height 9
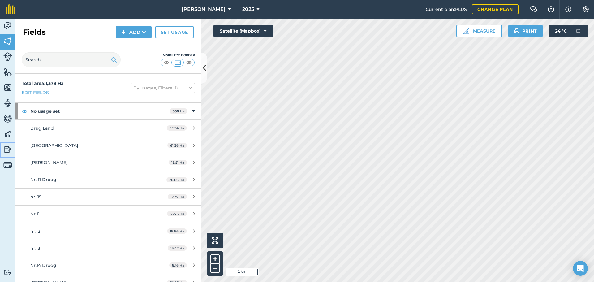
click at [8, 150] on img at bounding box center [7, 149] width 9 height 9
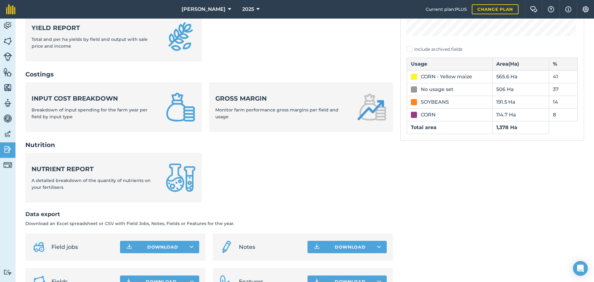
scroll to position [144, 0]
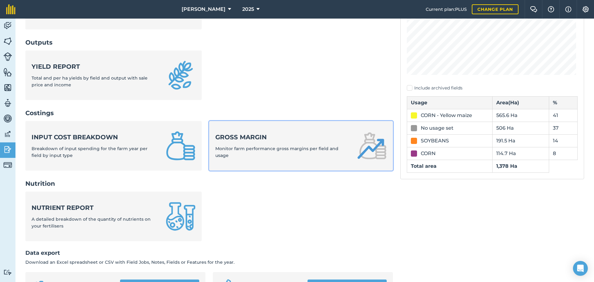
click at [296, 142] on div "Gross margin Monitor farm performance gross margins per field and usage" at bounding box center [282, 146] width 134 height 26
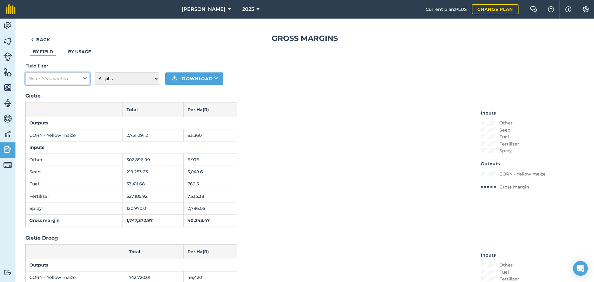
click at [82, 78] on button "No fields selected" at bounding box center [57, 78] width 64 height 12
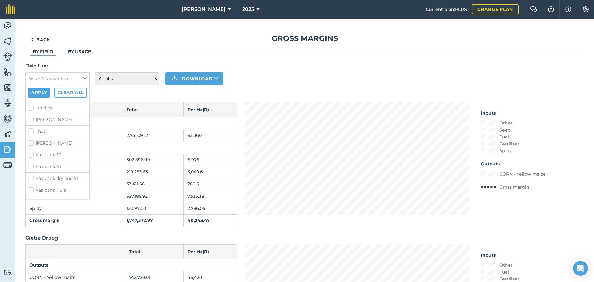
click at [31, 131] on label "Thea" at bounding box center [57, 131] width 59 height 6
click at [31, 131] on input "Thea" at bounding box center [30, 130] width 4 height 4
checkbox input "true"
click at [45, 96] on button "Apply" at bounding box center [39, 92] width 22 height 10
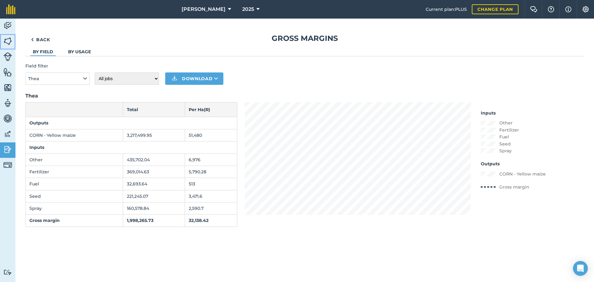
click at [9, 42] on img at bounding box center [7, 40] width 9 height 9
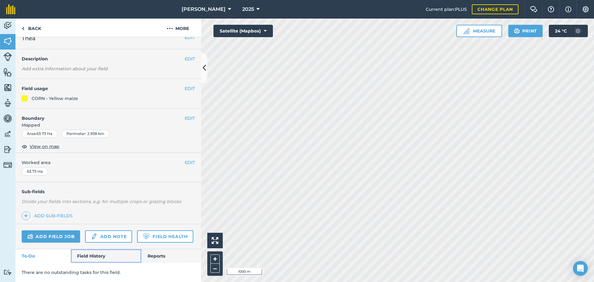
click at [97, 256] on link "Field History" at bounding box center [106, 256] width 70 height 14
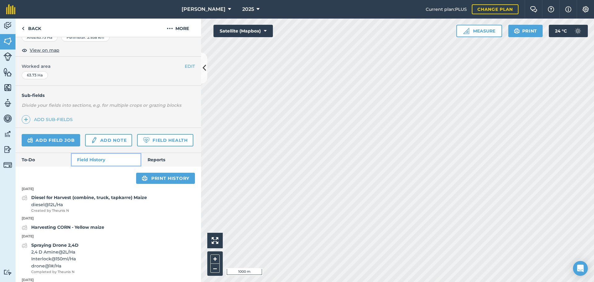
scroll to position [212, 0]
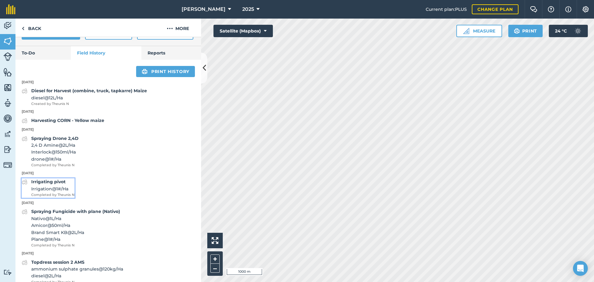
click at [60, 184] on strong "Irrigating pivot" at bounding box center [48, 182] width 34 height 6
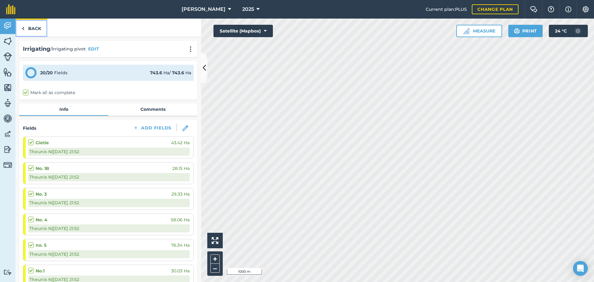
click at [36, 32] on link "Back" at bounding box center [31, 28] width 32 height 18
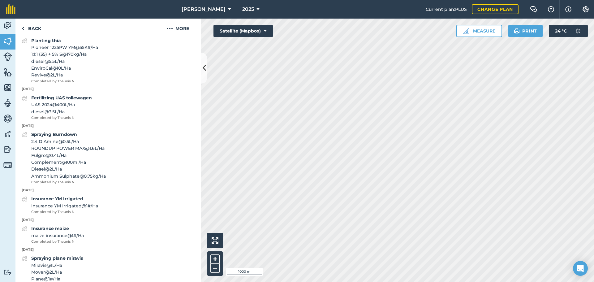
scroll to position [649, 0]
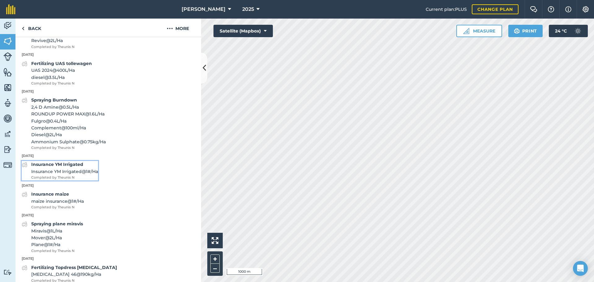
click at [77, 167] on strong "Insurance YM Irrigated" at bounding box center [57, 164] width 52 height 6
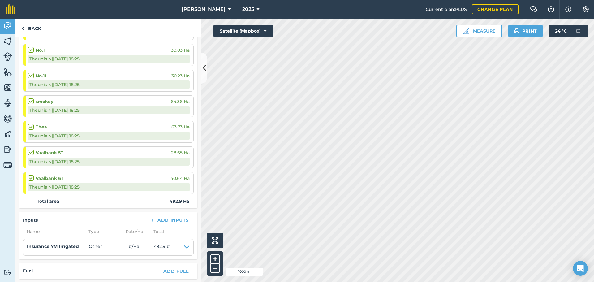
scroll to position [305, 0]
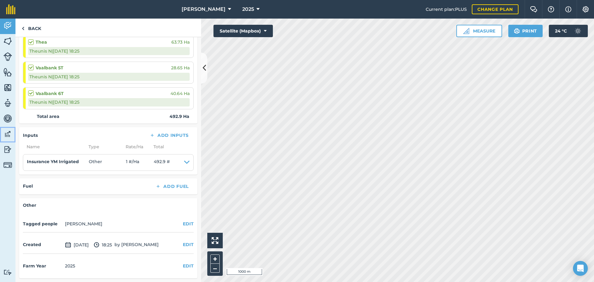
click at [8, 134] on img at bounding box center [7, 133] width 9 height 9
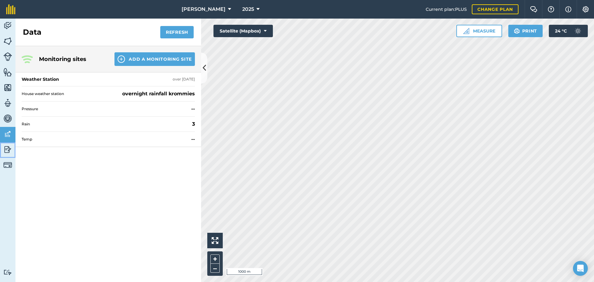
click at [8, 148] on img at bounding box center [7, 149] width 9 height 9
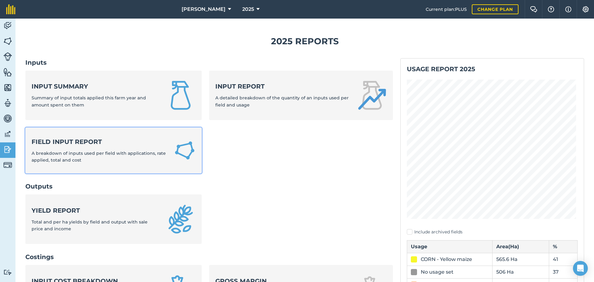
click at [92, 145] on strong "Field Input Report" at bounding box center [99, 141] width 135 height 9
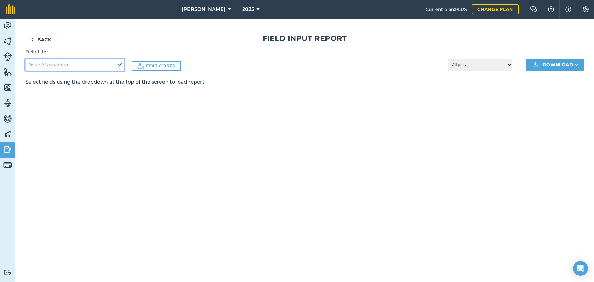
click at [120, 62] on icon at bounding box center [120, 64] width 4 height 7
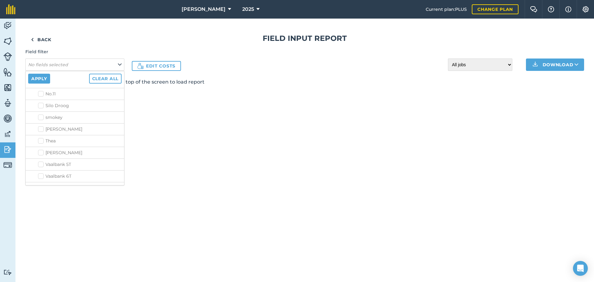
click at [40, 139] on label "Thea" at bounding box center [79, 141] width 83 height 6
click at [40, 139] on input "Thea" at bounding box center [40, 140] width 4 height 4
checkbox input "true"
click at [42, 79] on button "Apply" at bounding box center [39, 79] width 22 height 10
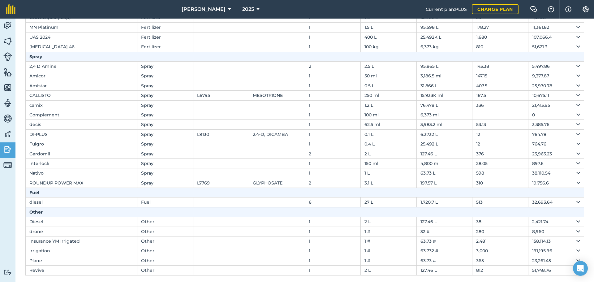
scroll to position [180, 0]
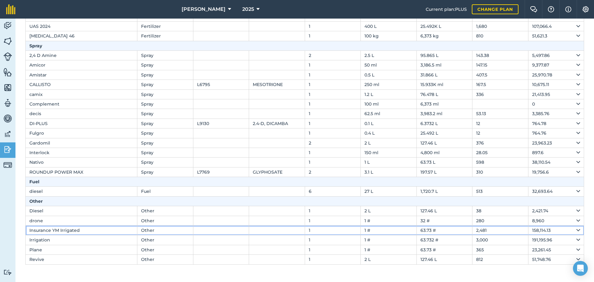
click at [66, 229] on td "Insurance YM Irrigated" at bounding box center [82, 230] width 112 height 10
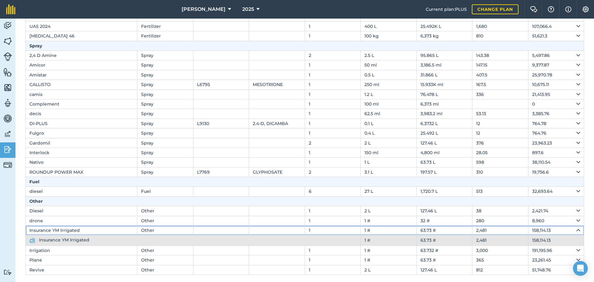
click at [66, 229] on td "Insurance YM Irrigated" at bounding box center [82, 230] width 112 height 10
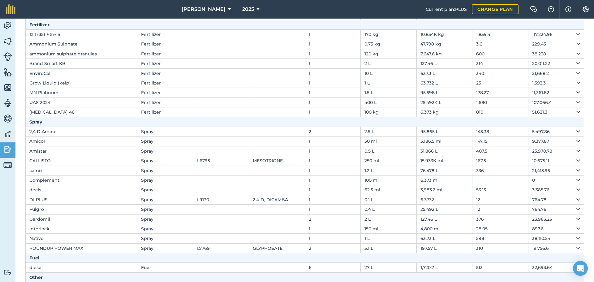
scroll to position [87, 0]
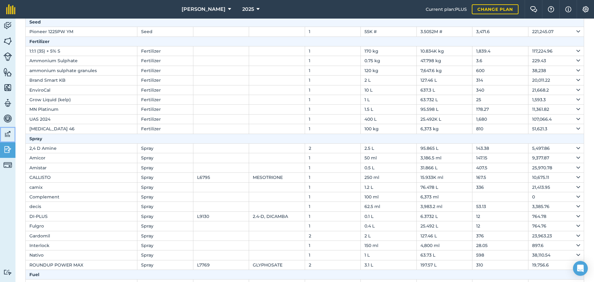
click at [8, 138] on img at bounding box center [7, 133] width 9 height 9
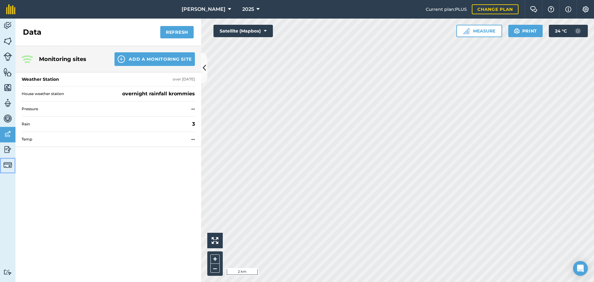
click at [8, 164] on img at bounding box center [7, 164] width 9 height 9
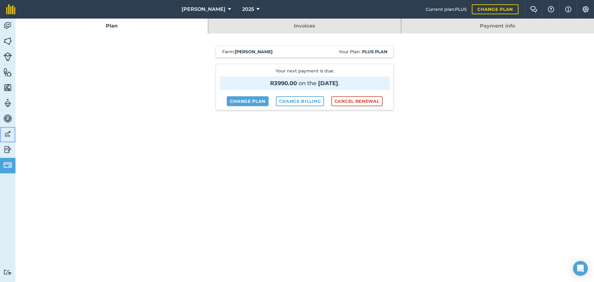
click at [9, 133] on img at bounding box center [7, 133] width 9 height 9
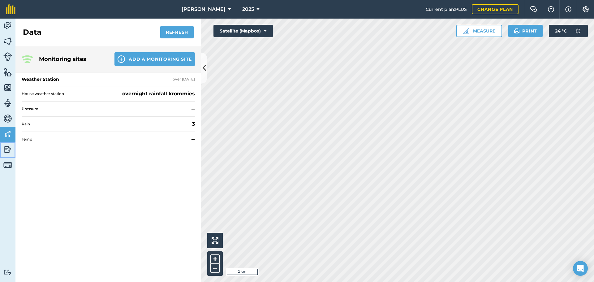
click at [5, 150] on img at bounding box center [7, 149] width 9 height 9
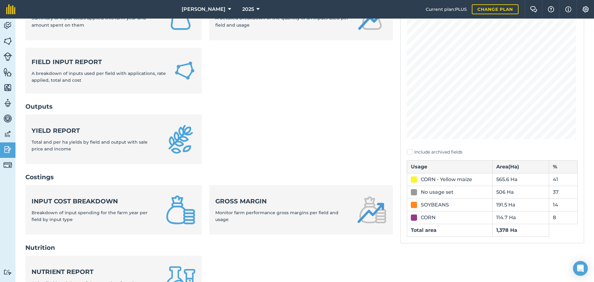
scroll to position [124, 0]
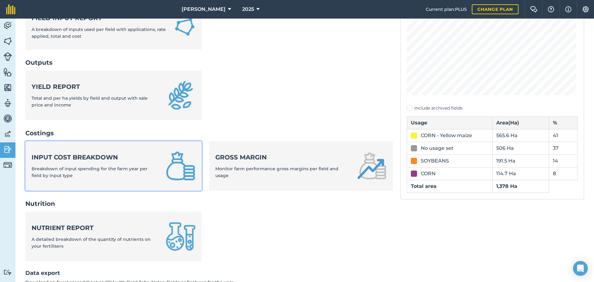
click at [106, 161] on div "Input cost breakdown Breakdown of input spending for the farm year per field by…" at bounding box center [95, 166] width 127 height 26
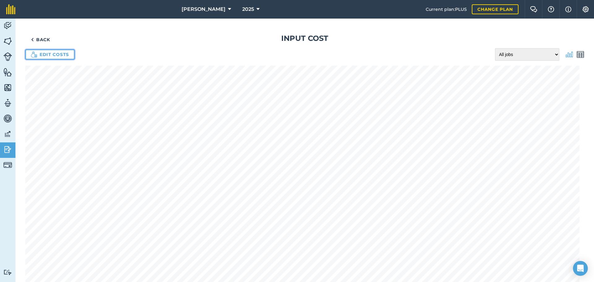
click at [54, 55] on link "Edit costs" at bounding box center [49, 54] width 49 height 10
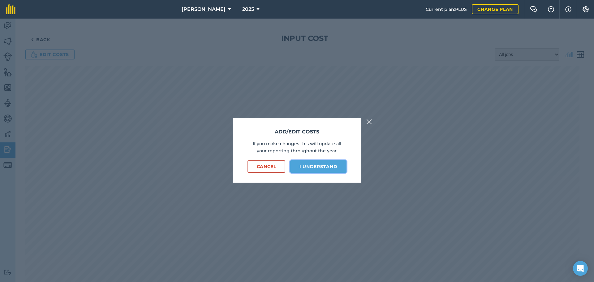
click at [322, 167] on button "I understand" at bounding box center [318, 166] width 56 height 12
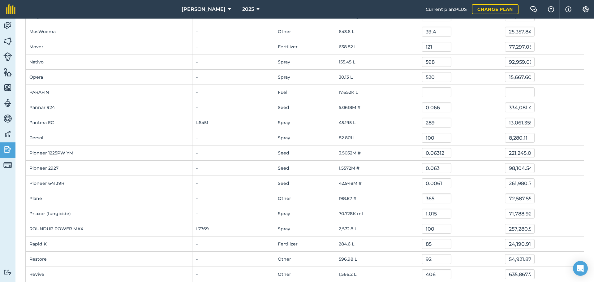
scroll to position [742, 0]
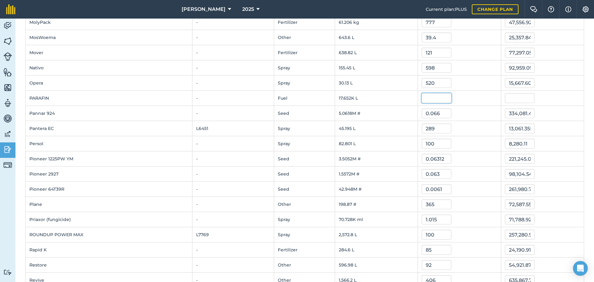
click at [428, 99] on input "text" at bounding box center [436, 98] width 30 height 10
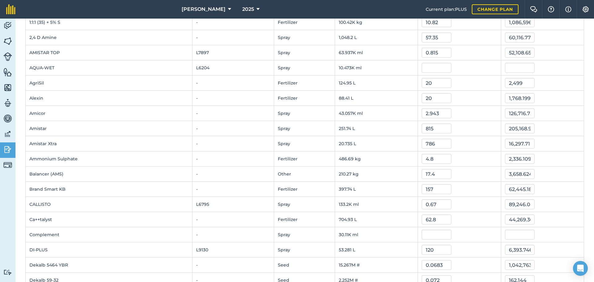
scroll to position [0, 0]
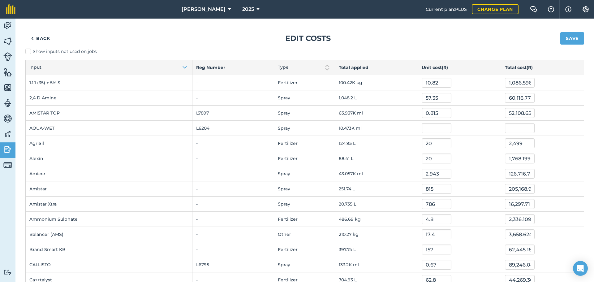
type input "16"
type input "282,432"
click at [567, 39] on button "Save" at bounding box center [572, 38] width 24 height 12
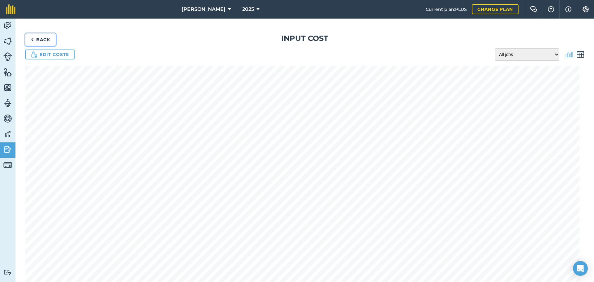
click at [36, 37] on link "Back" at bounding box center [40, 39] width 30 height 12
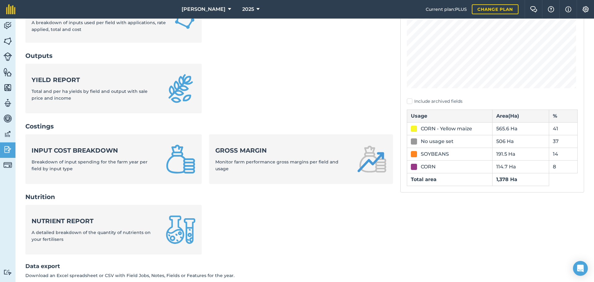
scroll to position [206, 0]
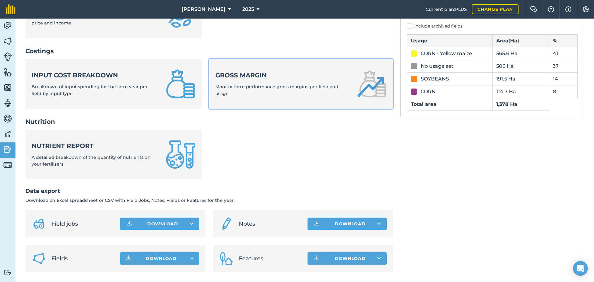
click at [259, 94] on div "Gross margin Monitor farm performance gross margins per field and usage" at bounding box center [282, 84] width 134 height 26
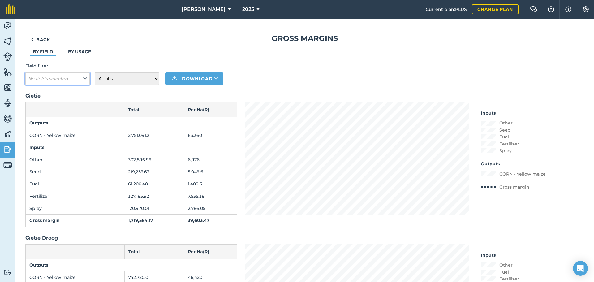
click at [80, 78] on button "No fields selected" at bounding box center [57, 78] width 64 height 12
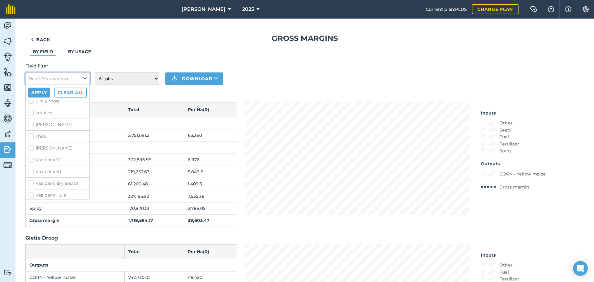
scroll to position [433, 0]
click at [45, 130] on label "Thea" at bounding box center [57, 131] width 59 height 6
click at [32, 130] on input "Thea" at bounding box center [30, 130] width 4 height 4
checkbox input "true"
click at [44, 91] on button "Apply" at bounding box center [39, 92] width 22 height 10
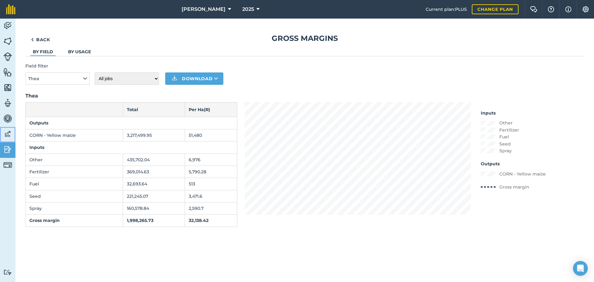
click at [8, 134] on img at bounding box center [7, 133] width 9 height 9
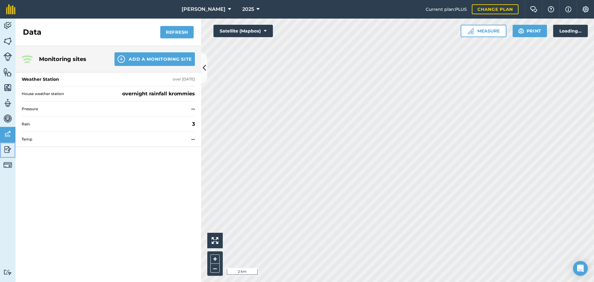
click at [8, 147] on img at bounding box center [7, 149] width 9 height 9
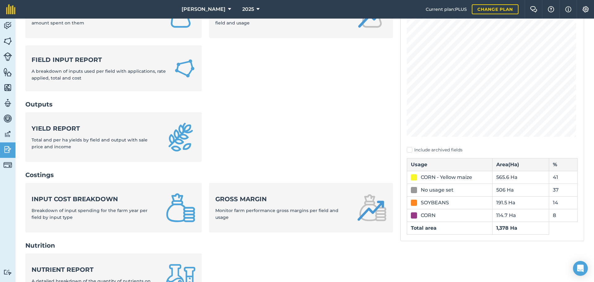
scroll to position [206, 0]
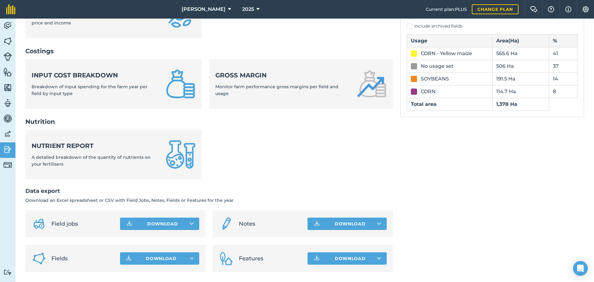
click at [221, 180] on ul "Nutrient report A detailed breakdown of the quantity of nutrients on your ferti…" at bounding box center [208, 158] width 367 height 57
